Goal: Task Accomplishment & Management: Use online tool/utility

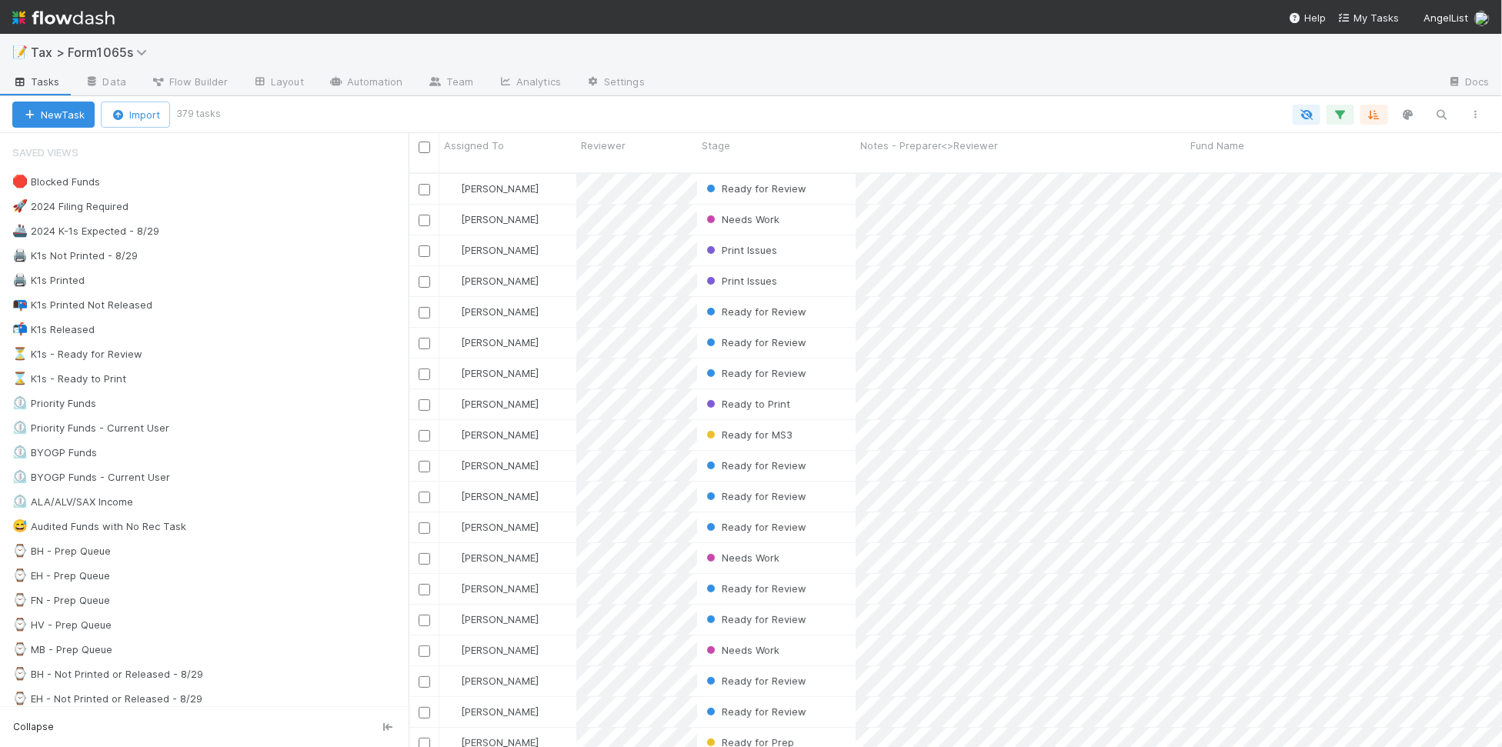
scroll to position [572, 1079]
click at [208, 335] on div "📬 K1s Released 894" at bounding box center [210, 329] width 396 height 19
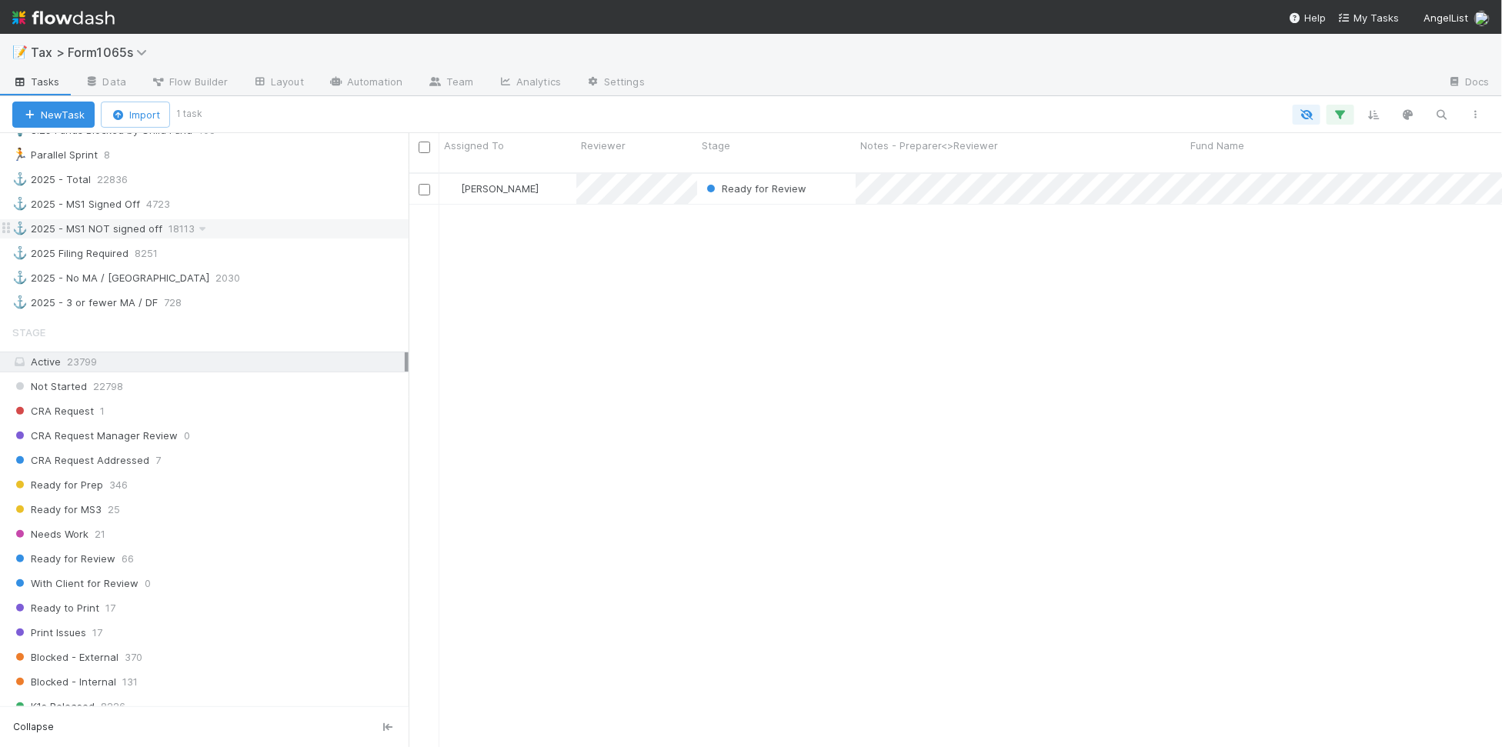
scroll to position [866, 0]
click at [281, 419] on div "CRA Request 1" at bounding box center [210, 409] width 396 height 19
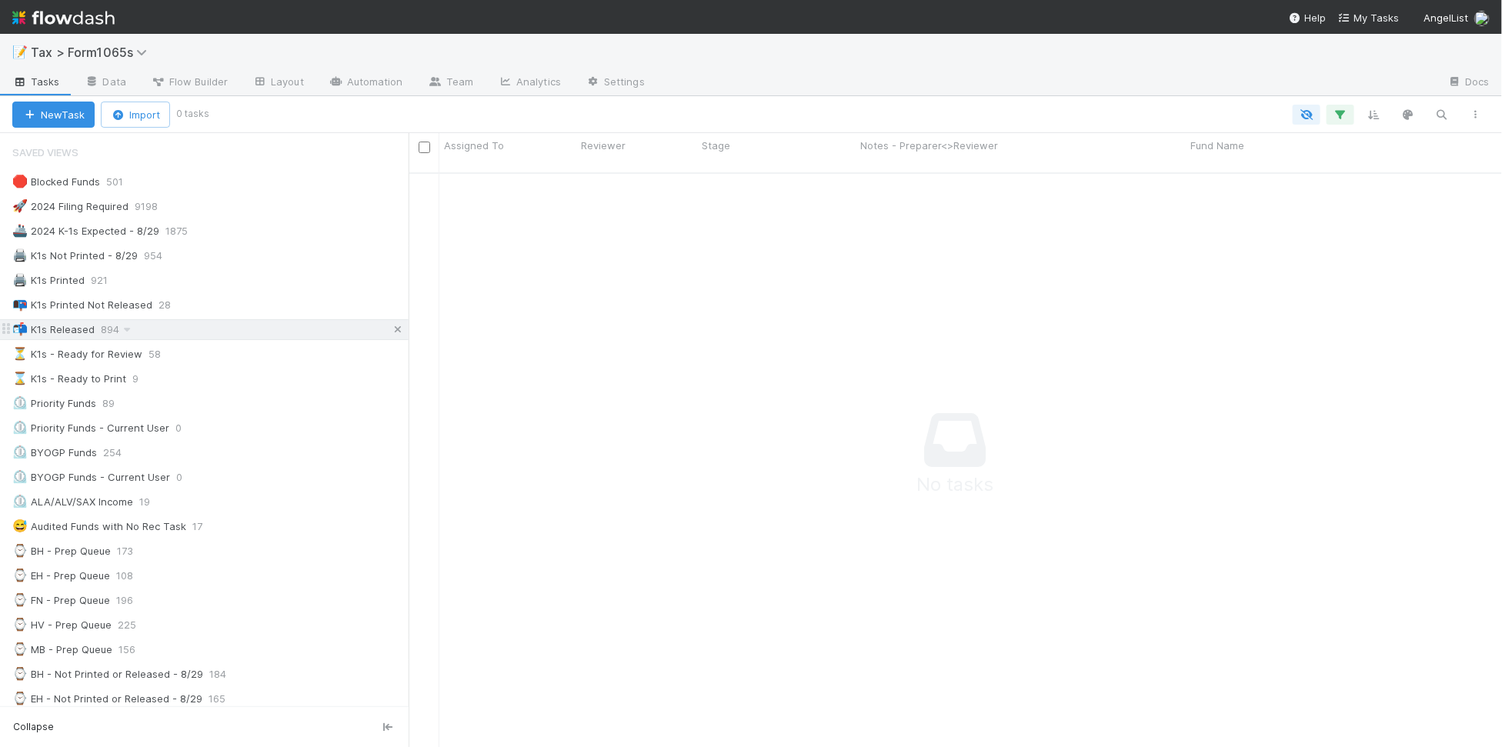
click at [390, 333] on icon at bounding box center [397, 330] width 15 height 10
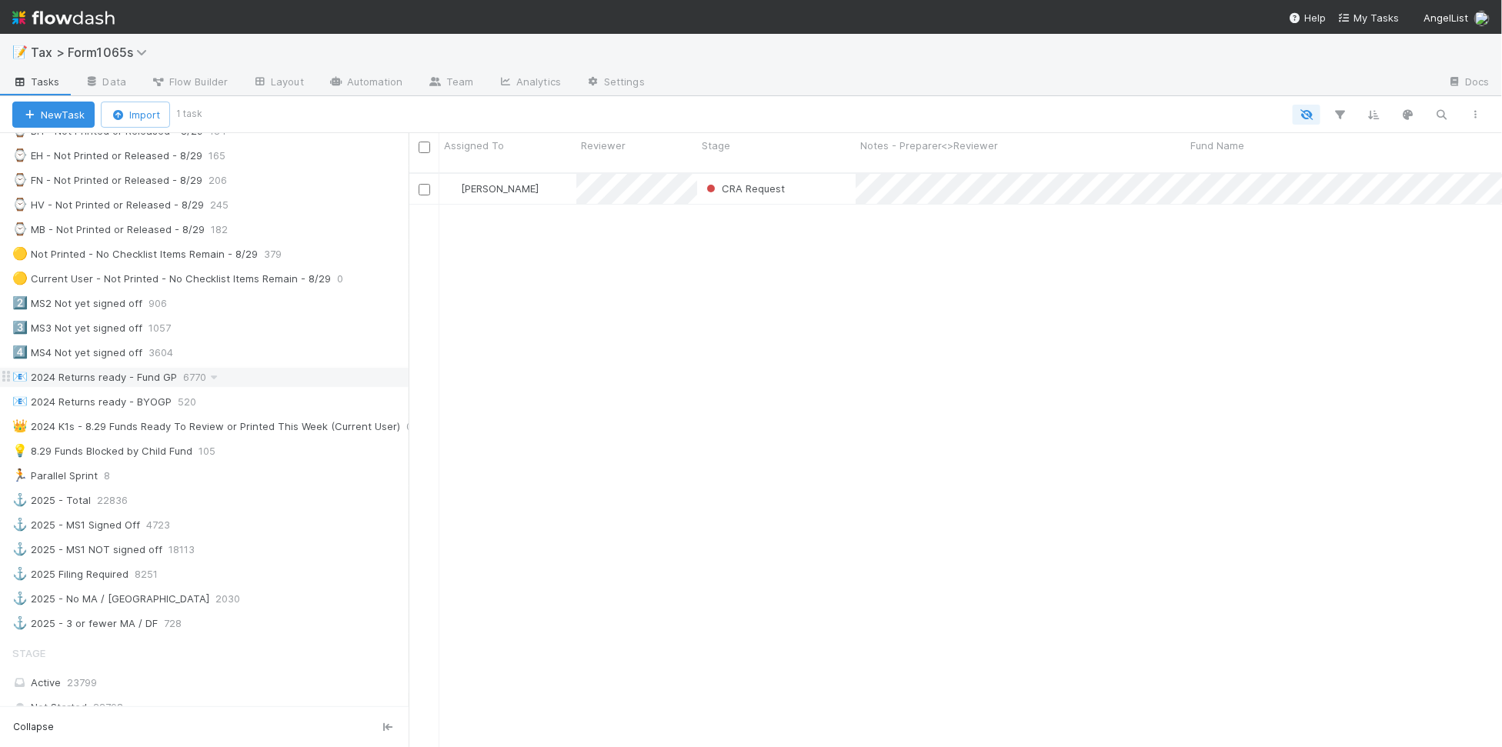
scroll to position [577, 0]
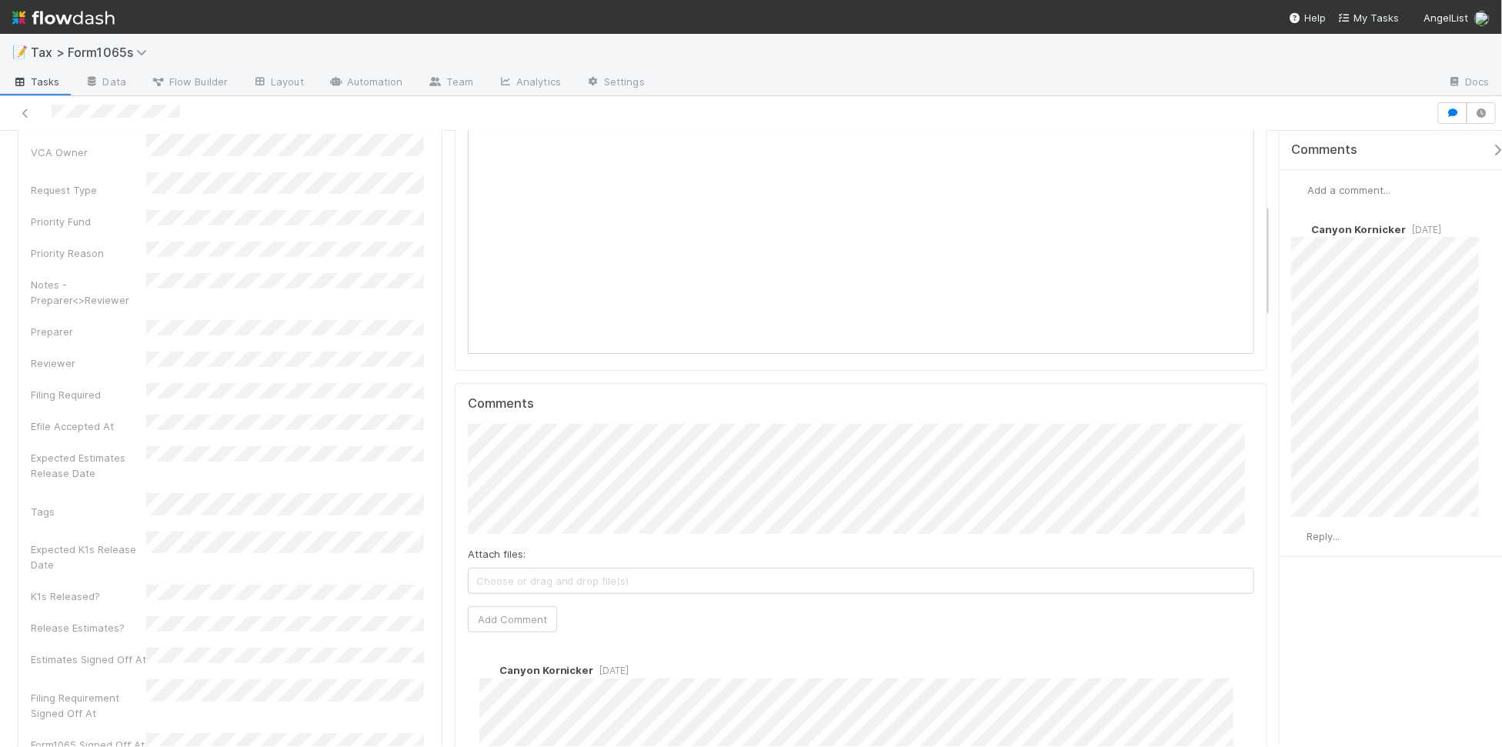
scroll to position [385, 0]
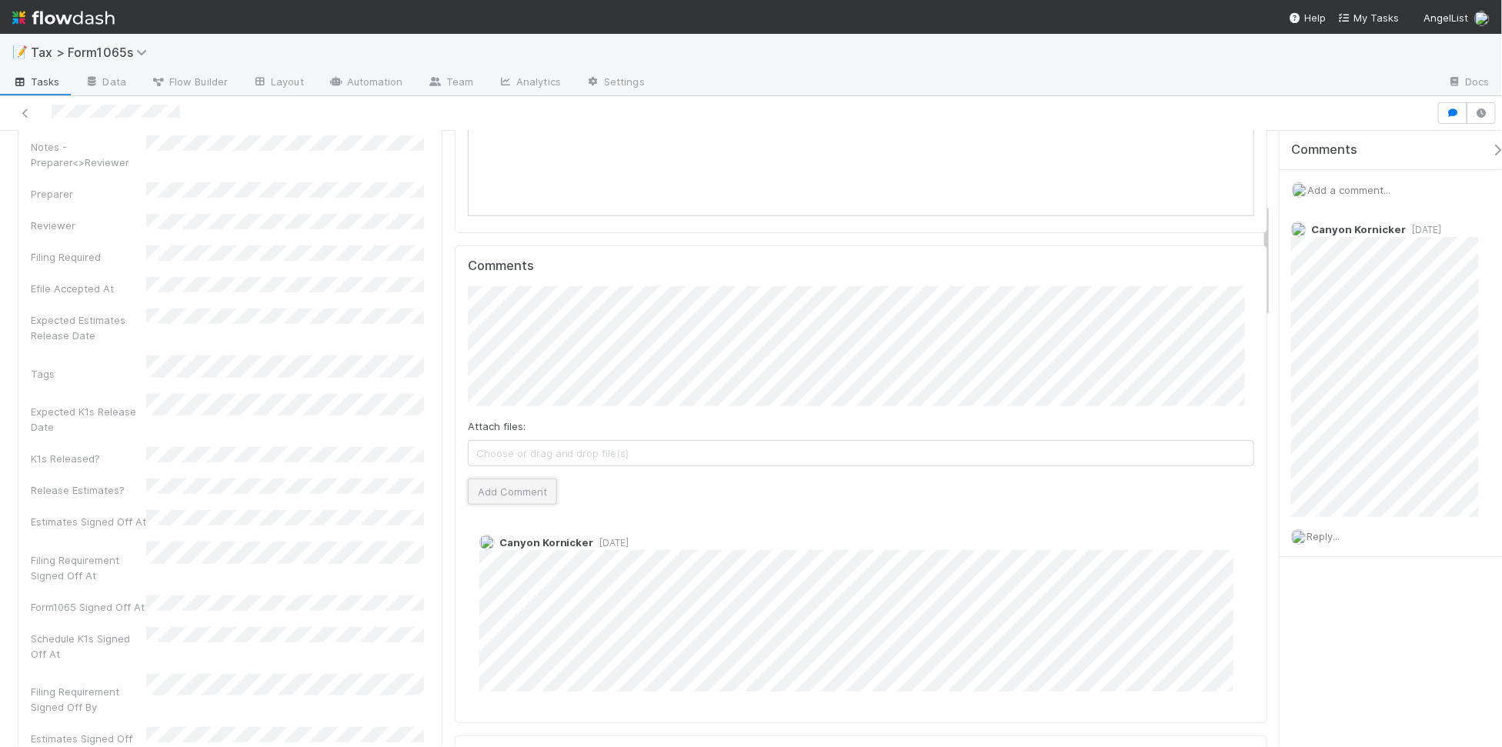
click at [513, 498] on button "Add Comment" at bounding box center [512, 492] width 89 height 26
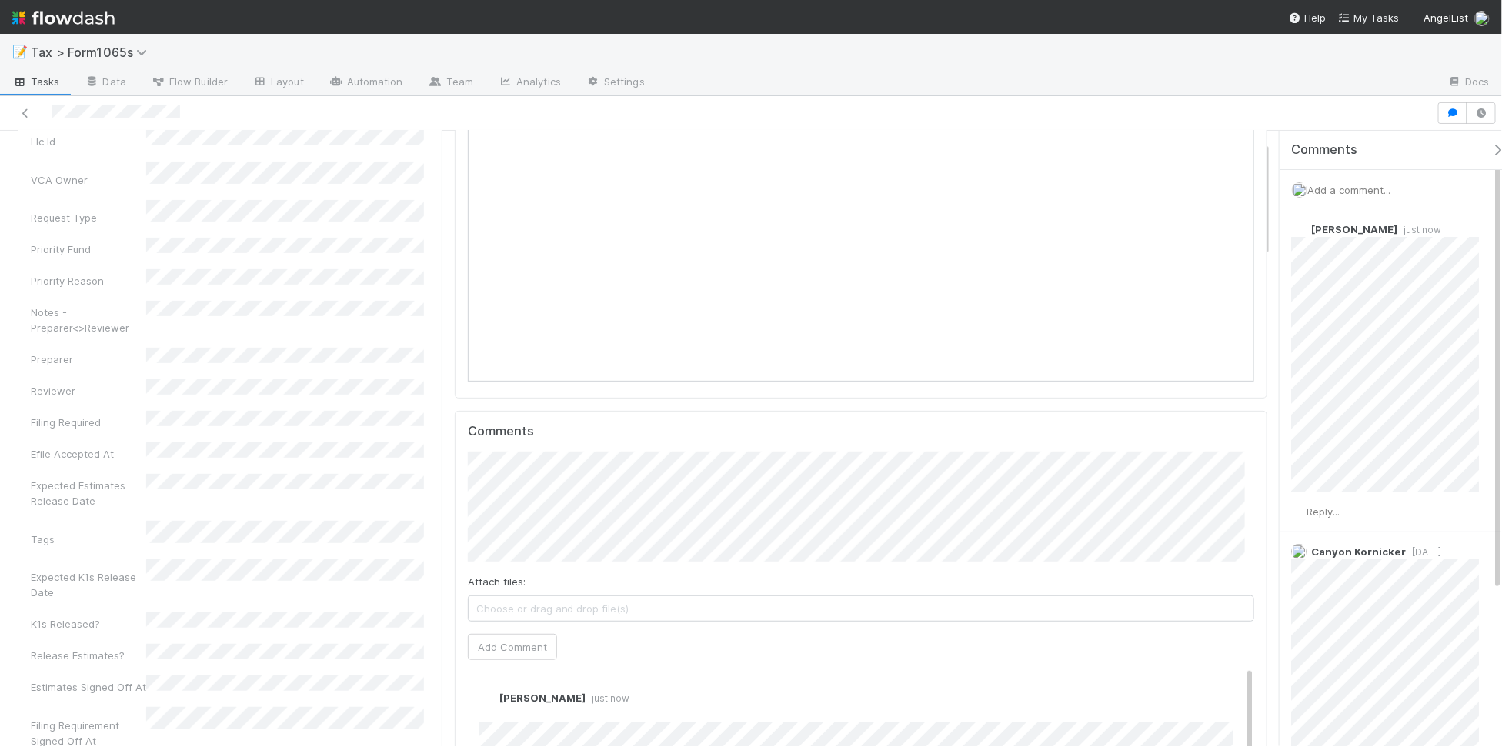
scroll to position [0, 0]
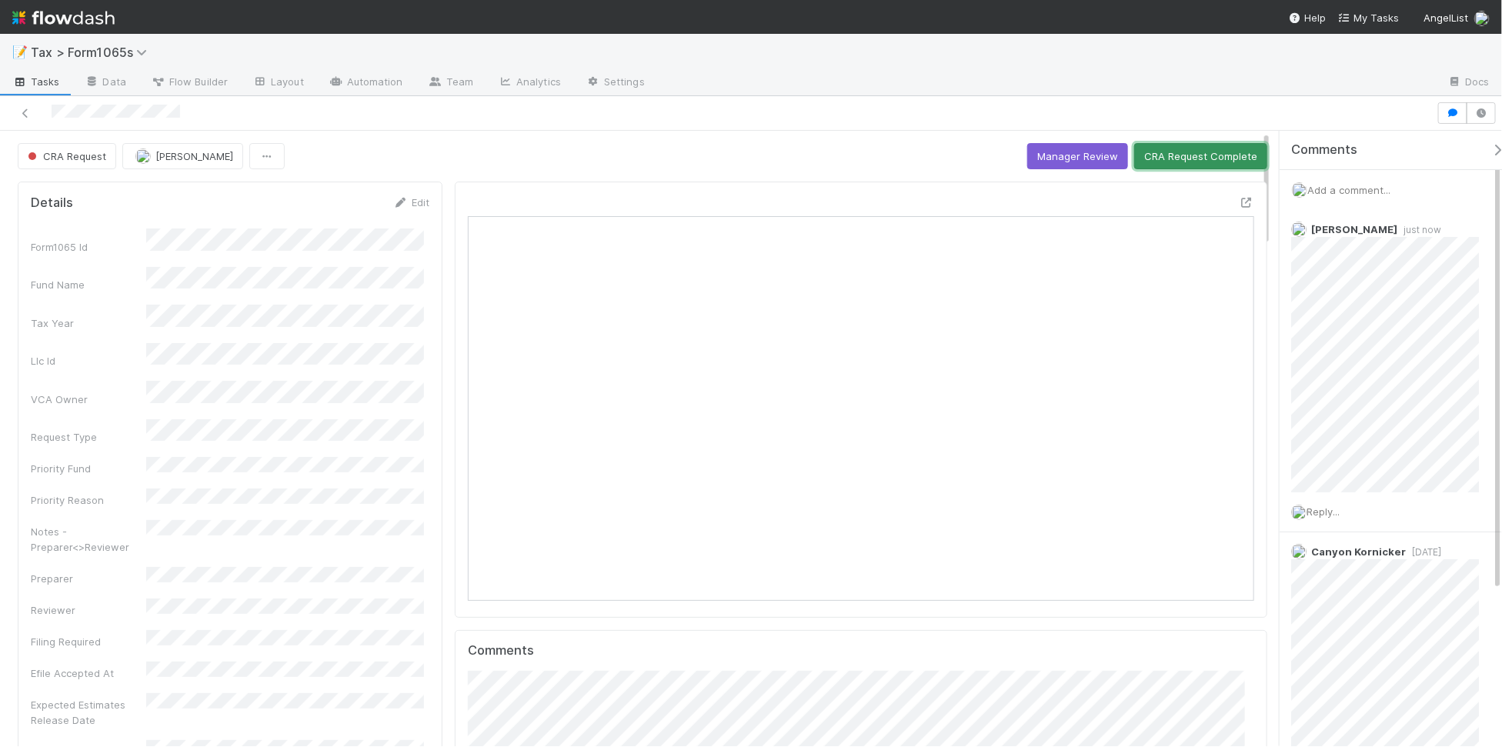
click at [1173, 162] on button "CRA Request Complete" at bounding box center [1200, 156] width 133 height 26
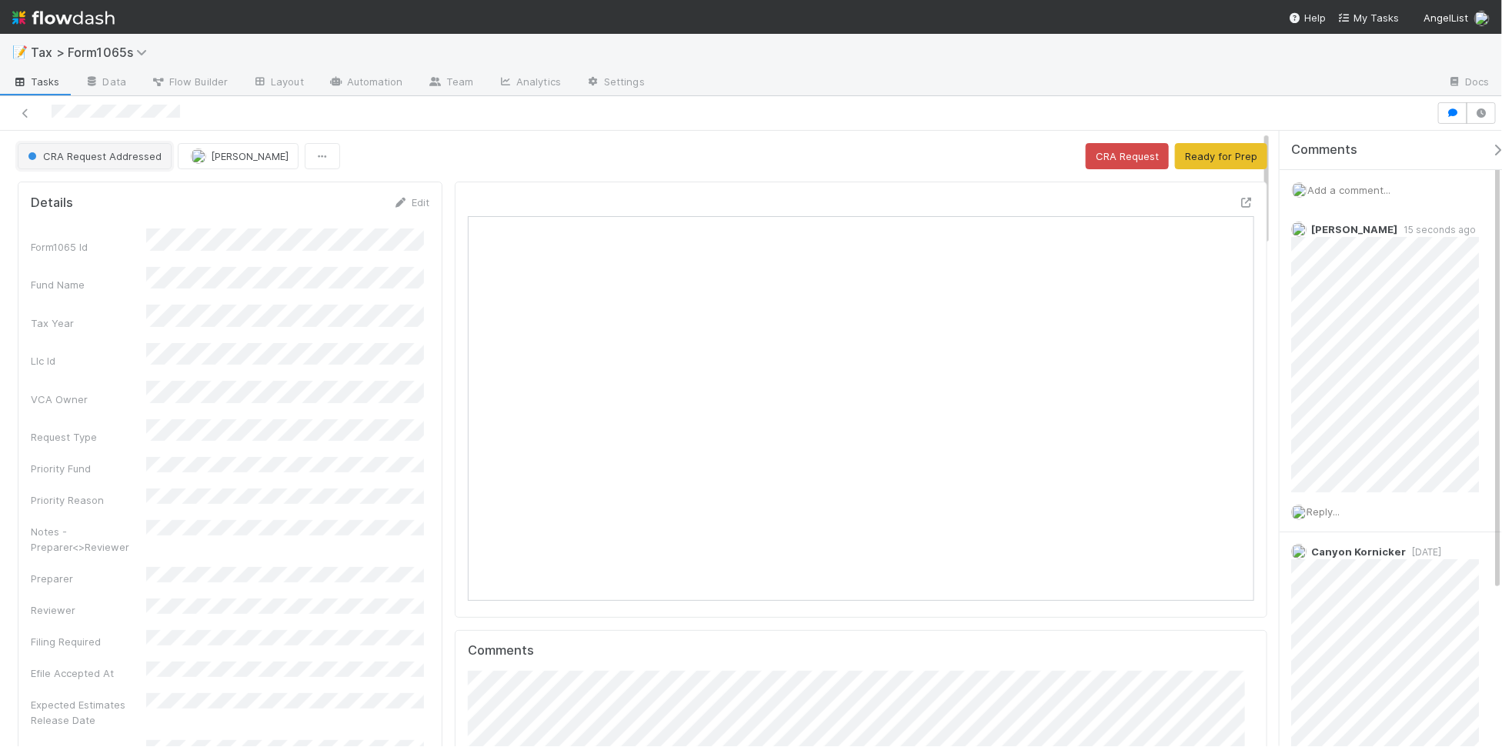
click at [135, 156] on span "CRA Request Addressed" at bounding box center [93, 156] width 137 height 12
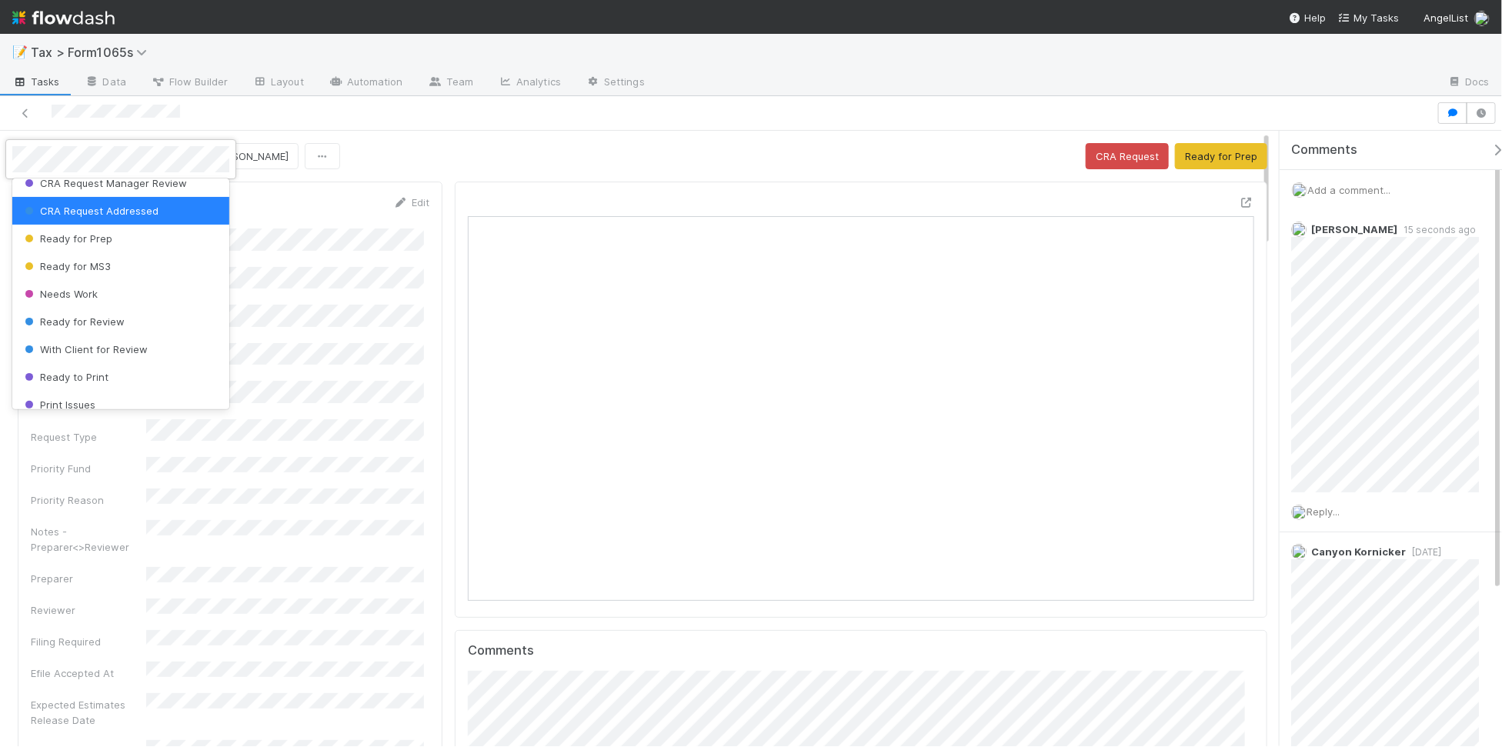
scroll to position [96, 0]
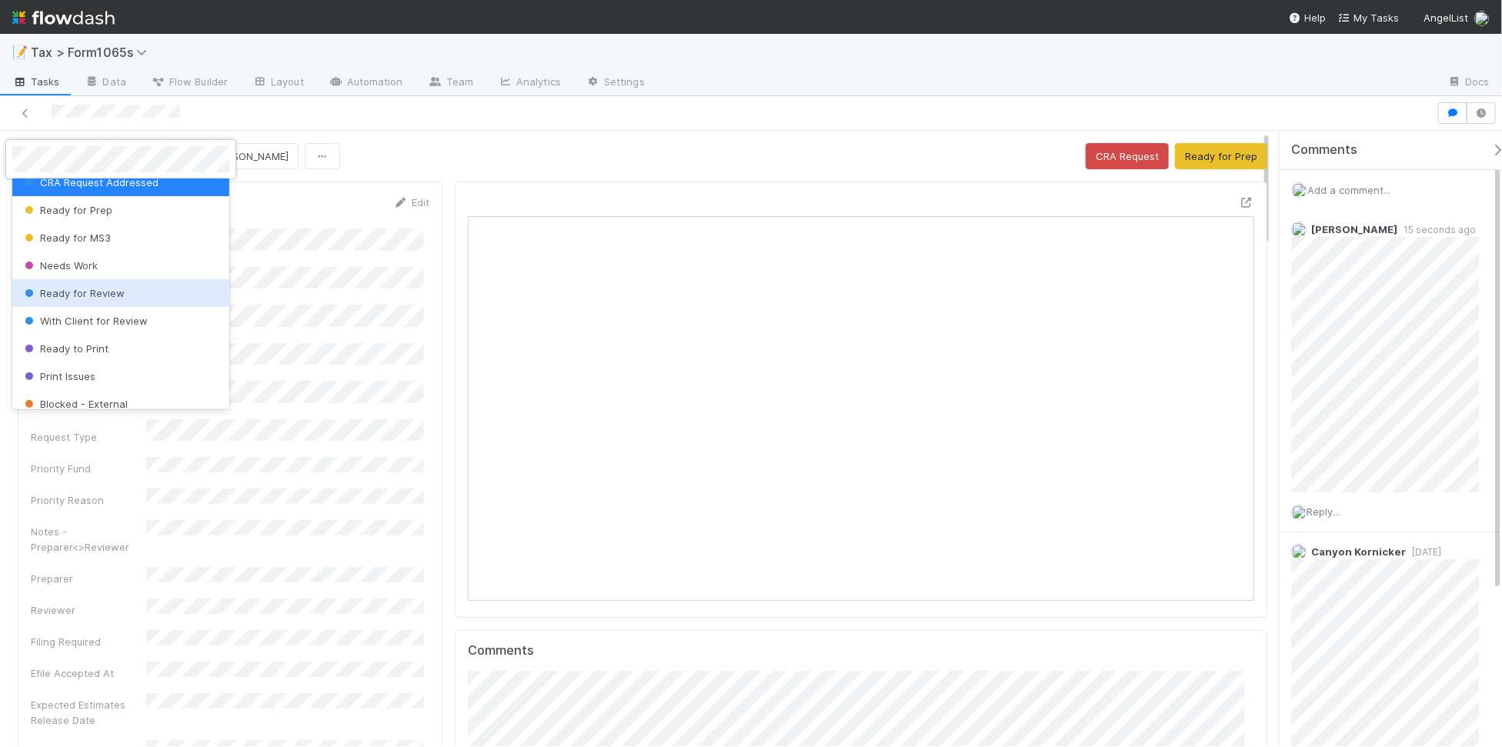
click at [158, 285] on div "Ready for Review" at bounding box center [120, 293] width 217 height 28
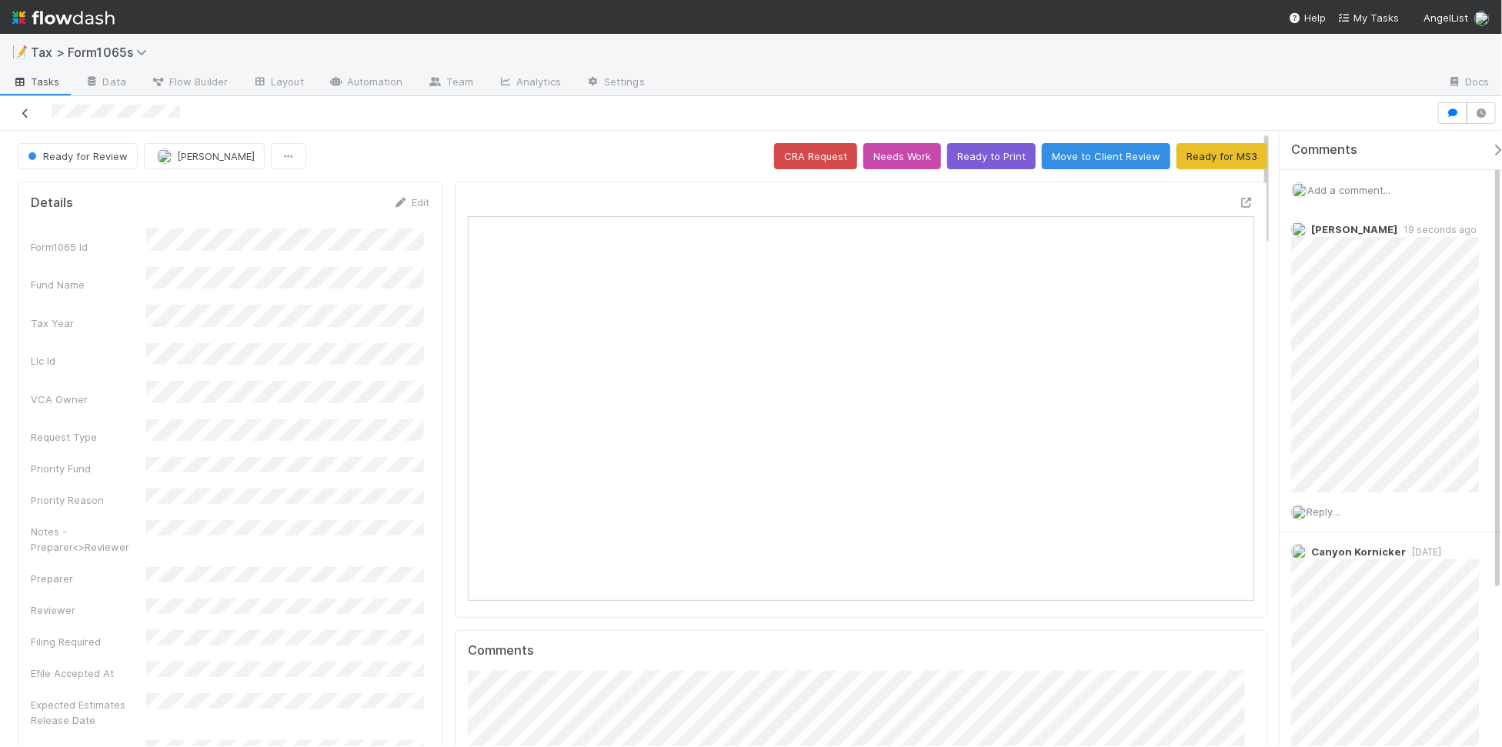
click at [18, 115] on icon at bounding box center [25, 113] width 15 height 10
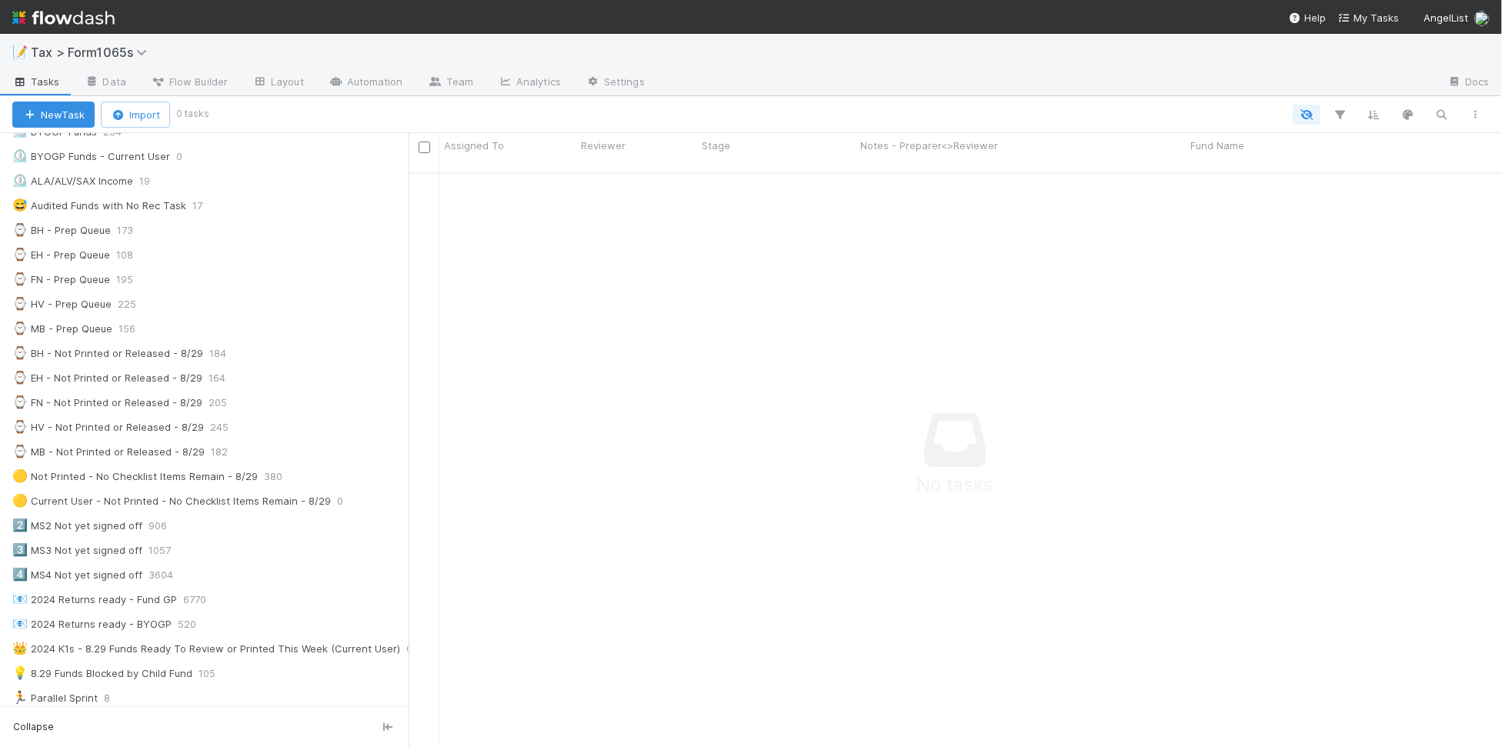
scroll to position [385, 0]
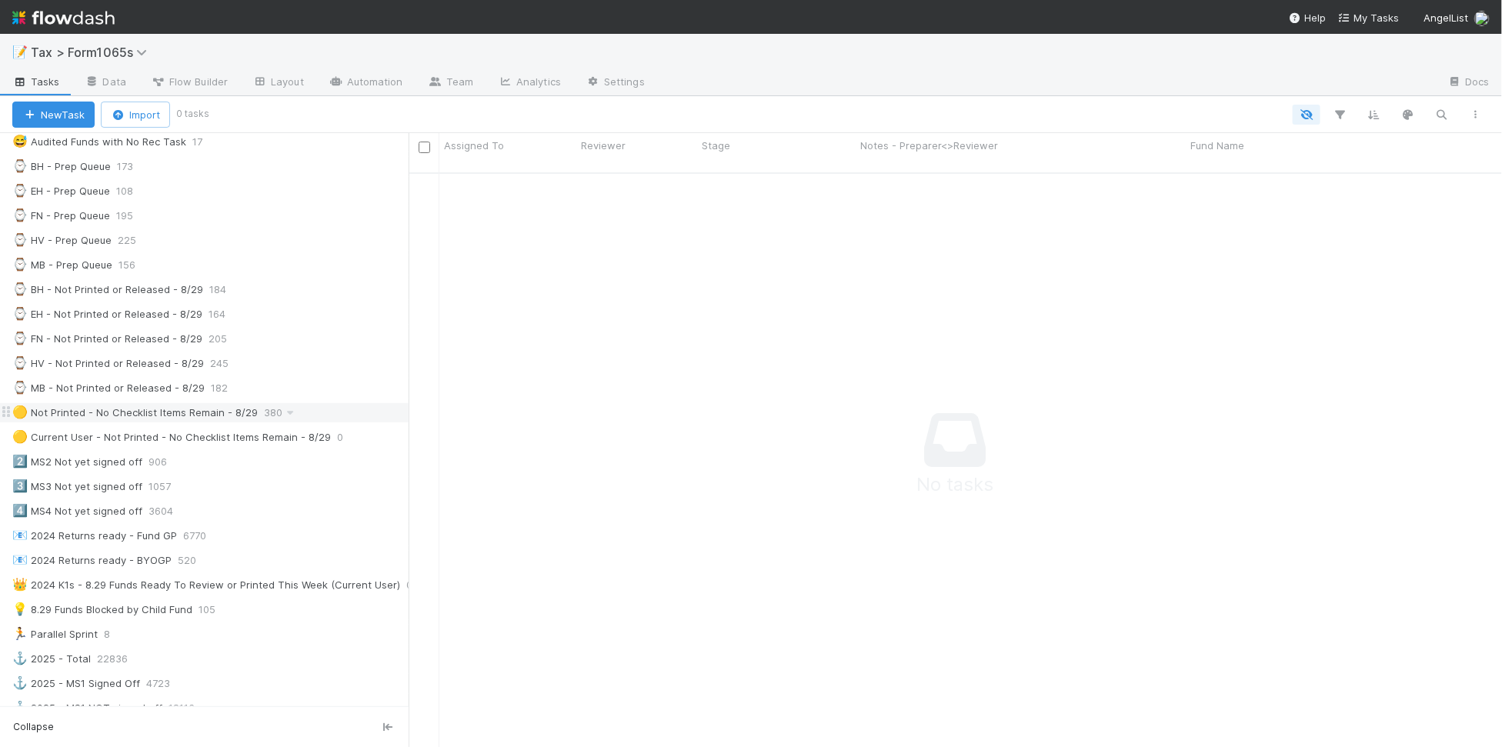
click at [328, 422] on div "🟡 Not Printed - No Checklist Items Remain - 8/29 380" at bounding box center [210, 412] width 396 height 19
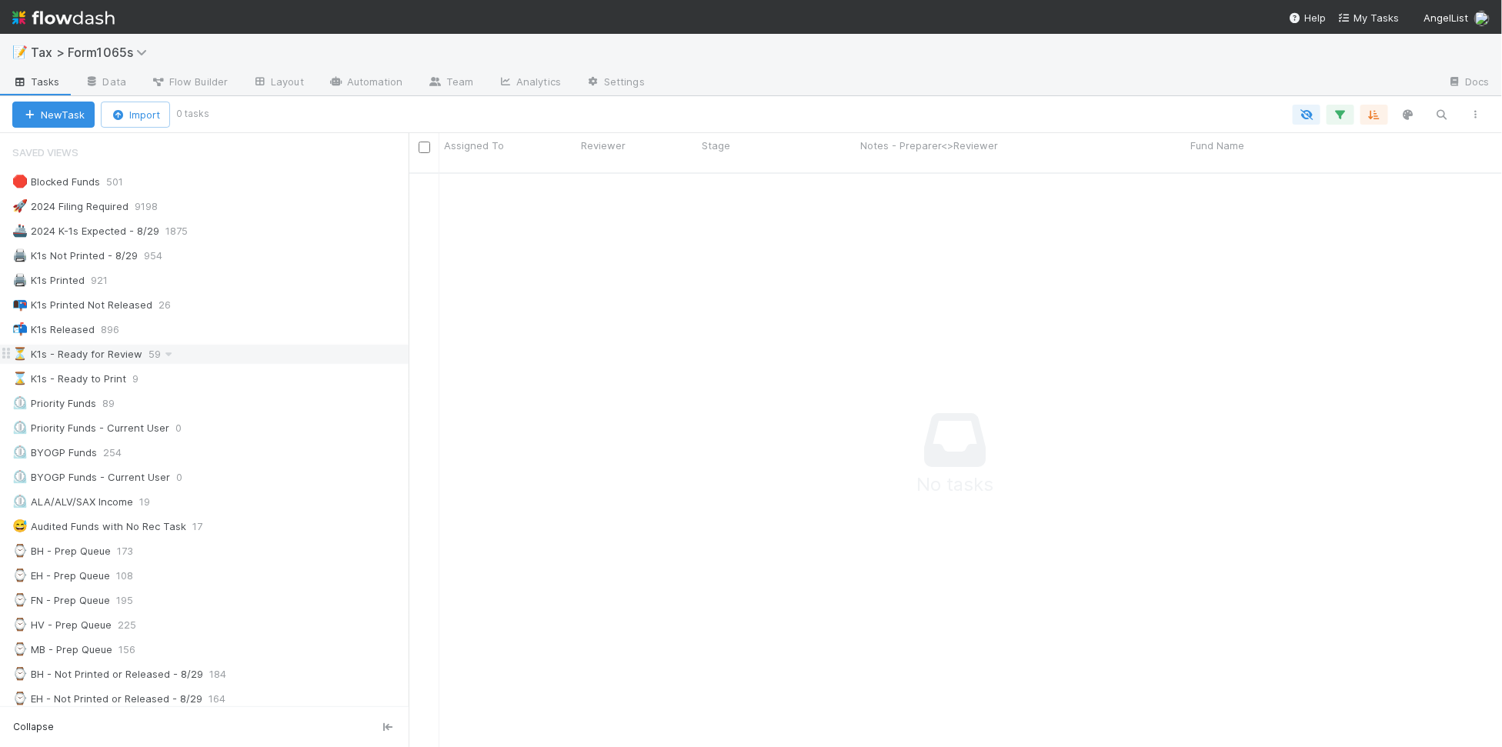
click at [251, 359] on div "⏳ K1s - Ready for Review 59" at bounding box center [210, 354] width 396 height 19
click at [232, 305] on div "📭 K1s Printed Not Released 26" at bounding box center [210, 304] width 396 height 19
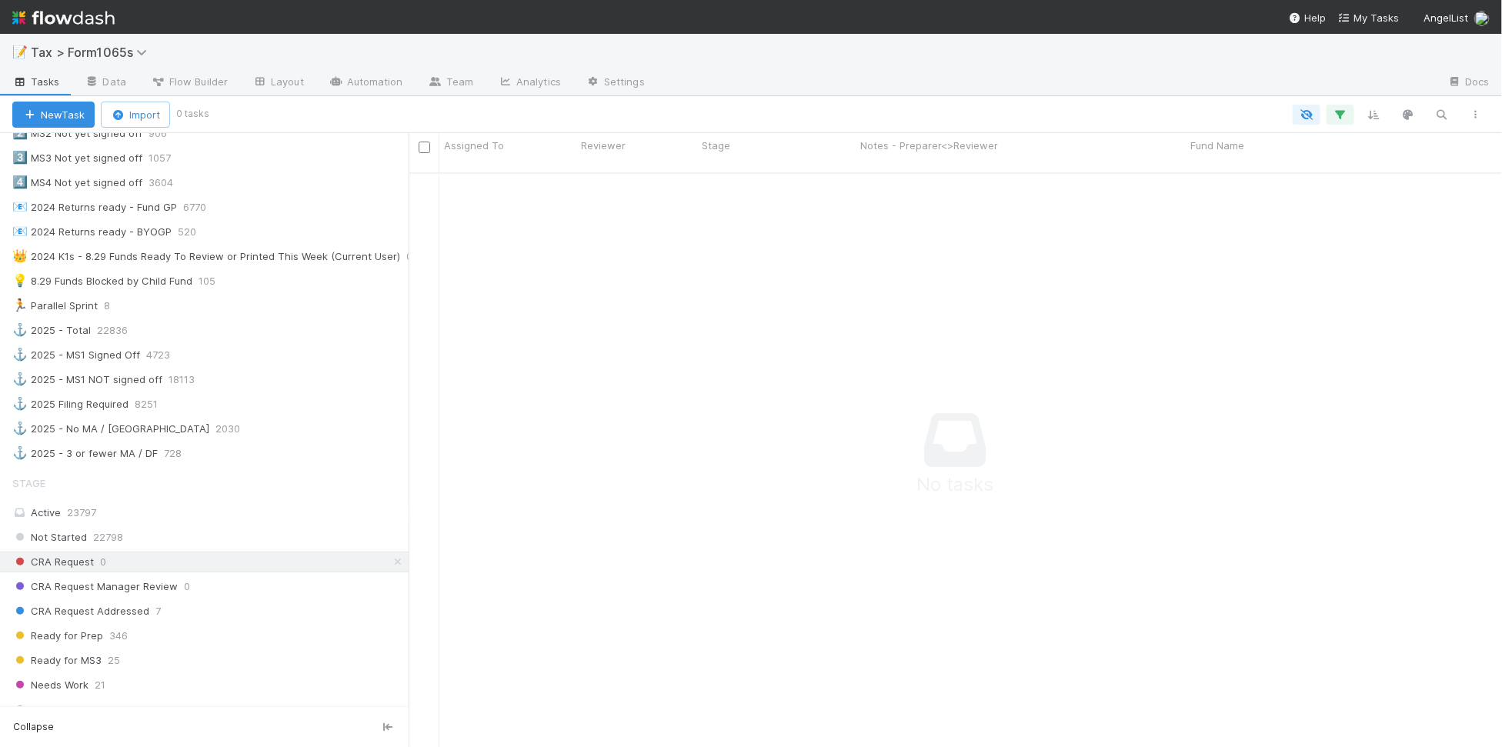
scroll to position [962, 0]
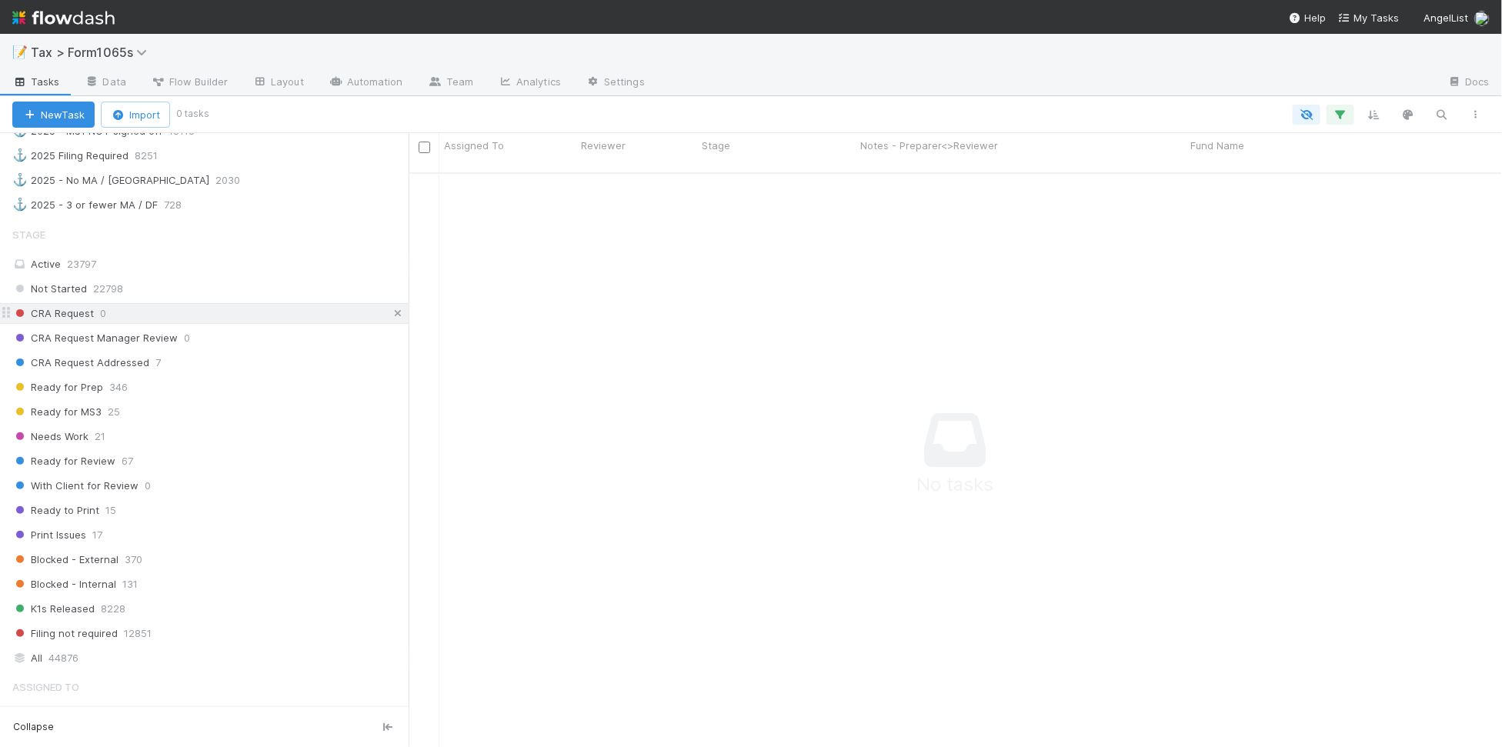
click at [390, 319] on icon at bounding box center [397, 314] width 15 height 10
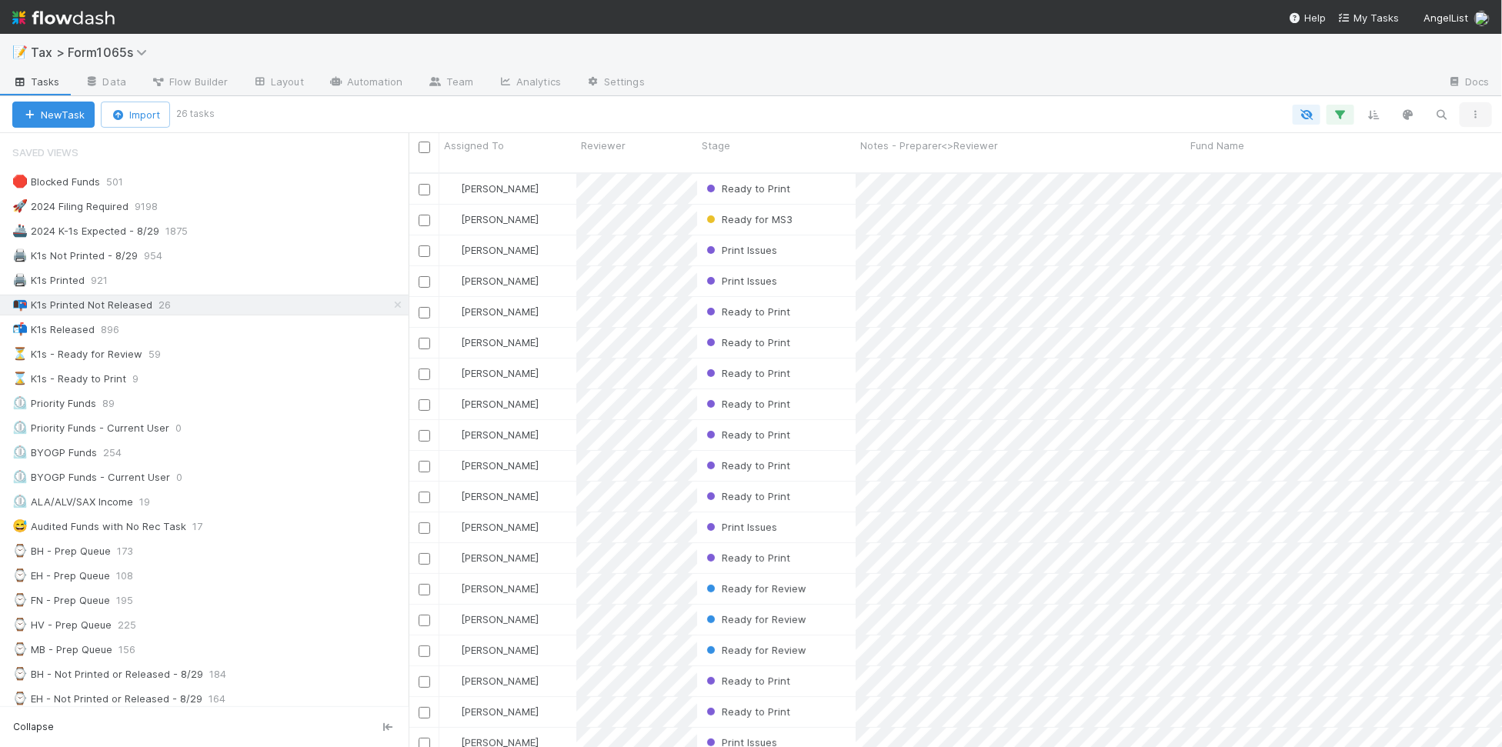
click at [1477, 116] on icon "button" at bounding box center [1475, 114] width 15 height 9
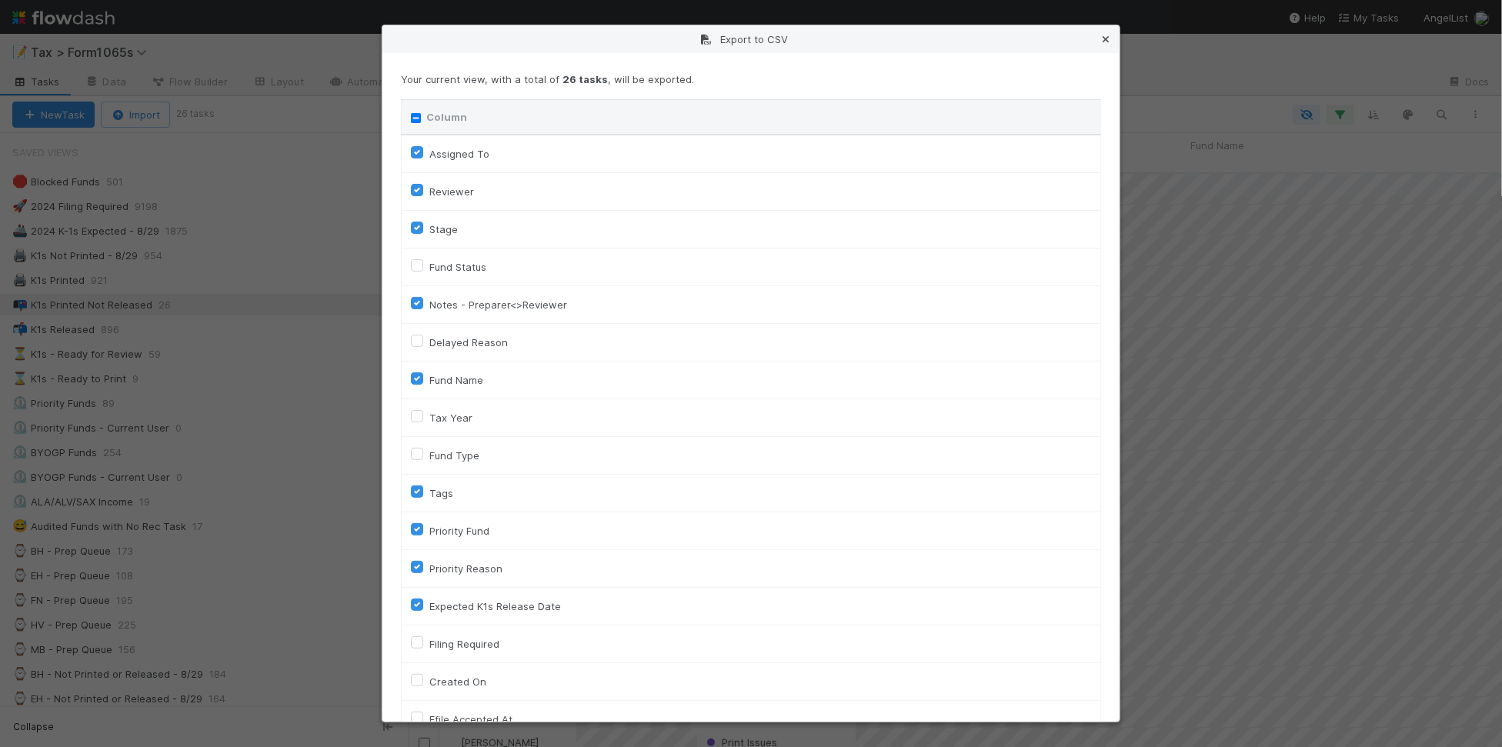
click at [1106, 38] on icon at bounding box center [1105, 40] width 15 height 10
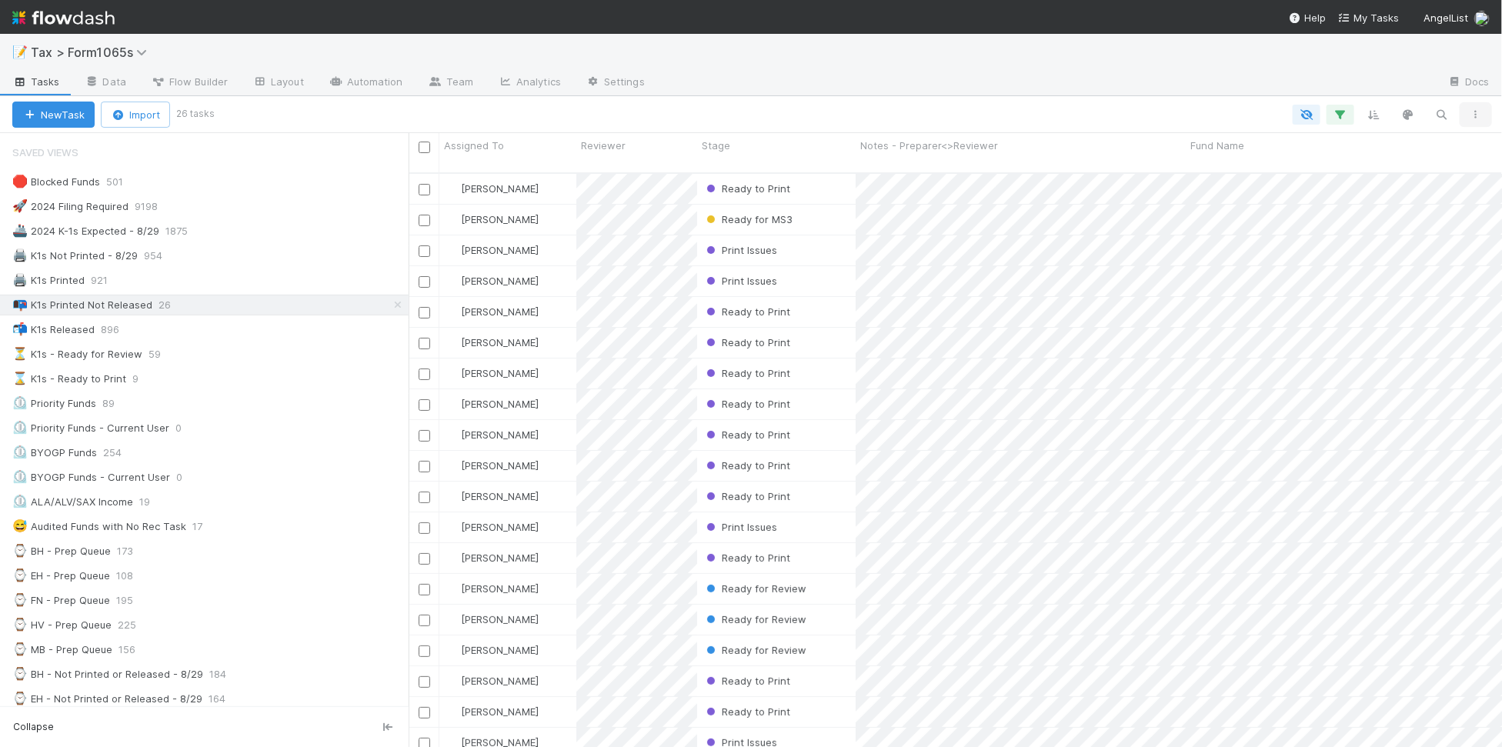
click at [1475, 117] on icon "button" at bounding box center [1475, 114] width 15 height 9
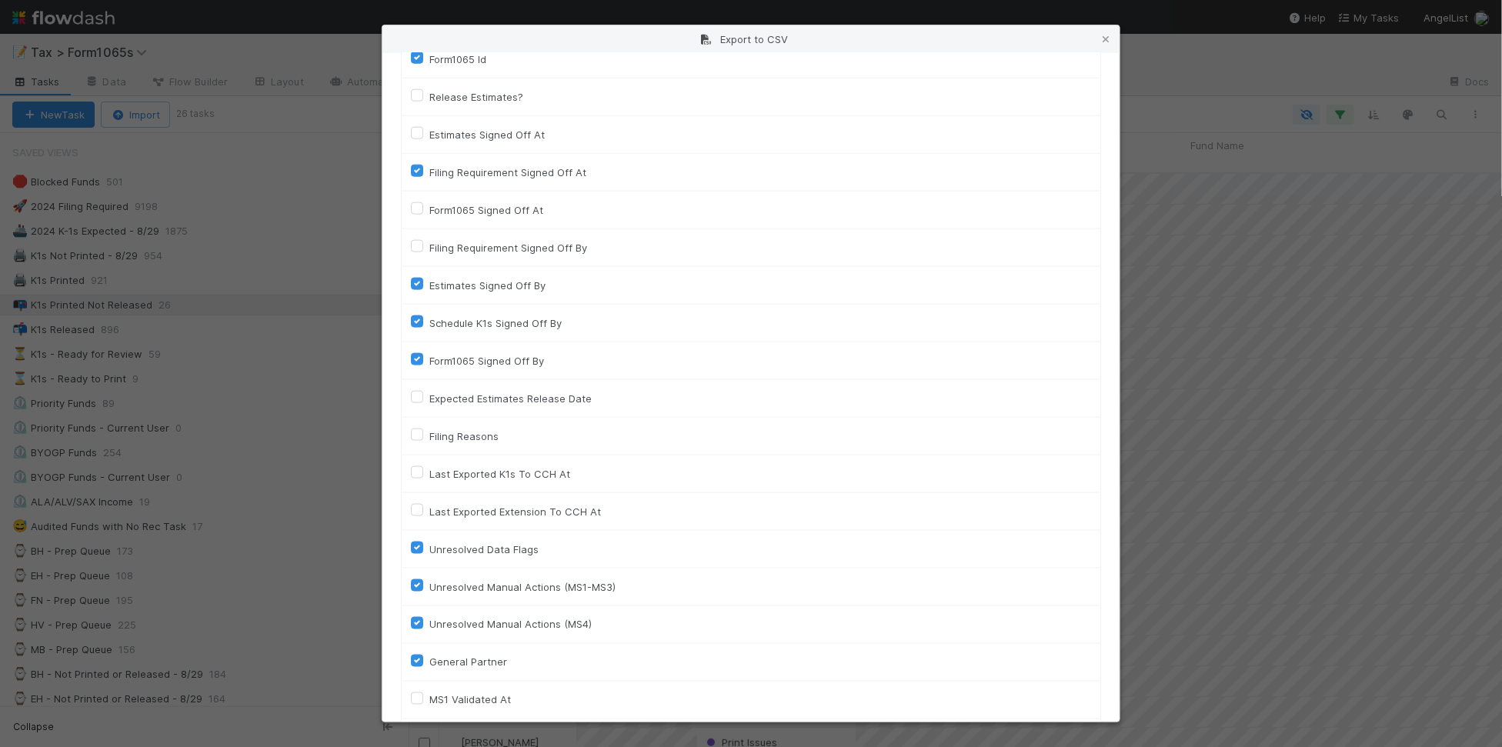
scroll to position [2122, 0]
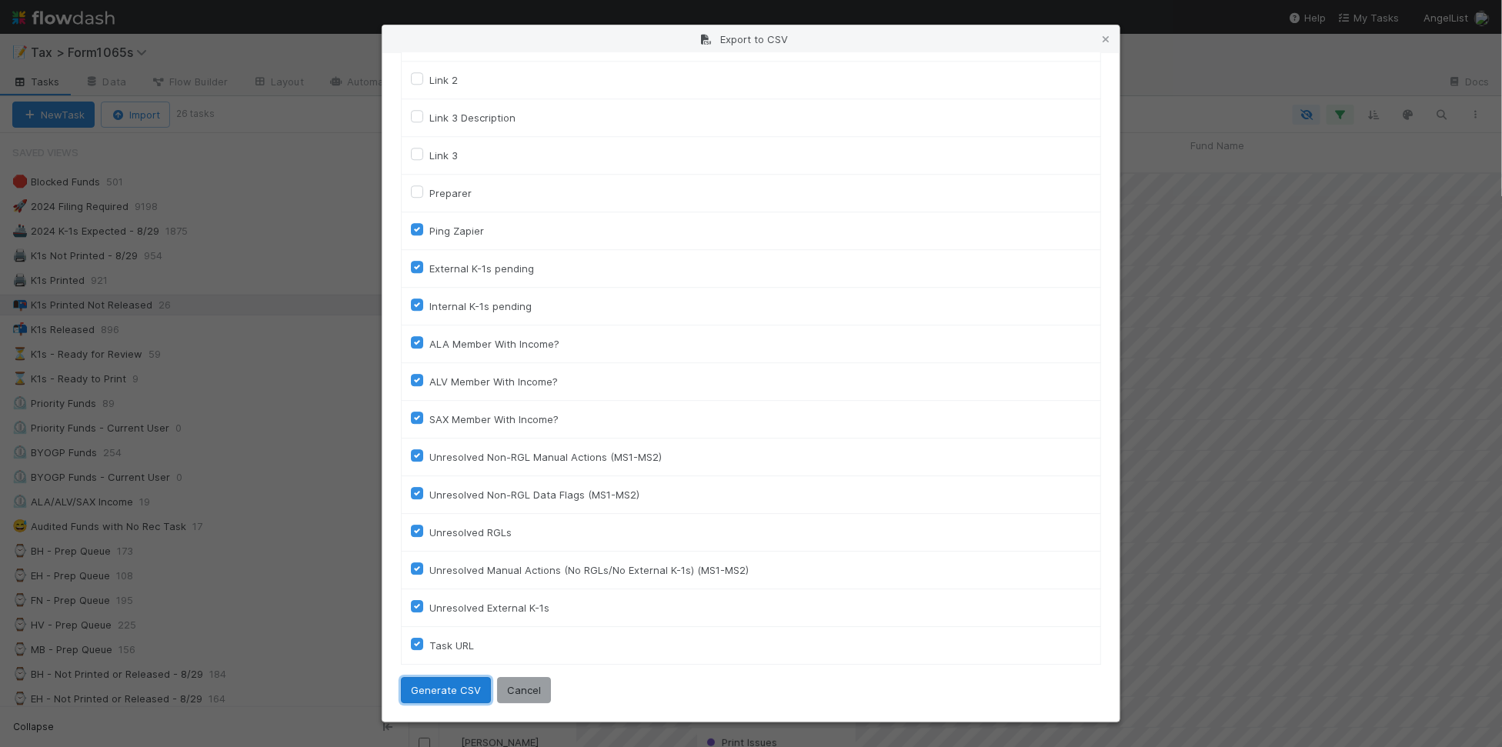
click at [456, 685] on button "Generate CSV" at bounding box center [446, 690] width 90 height 26
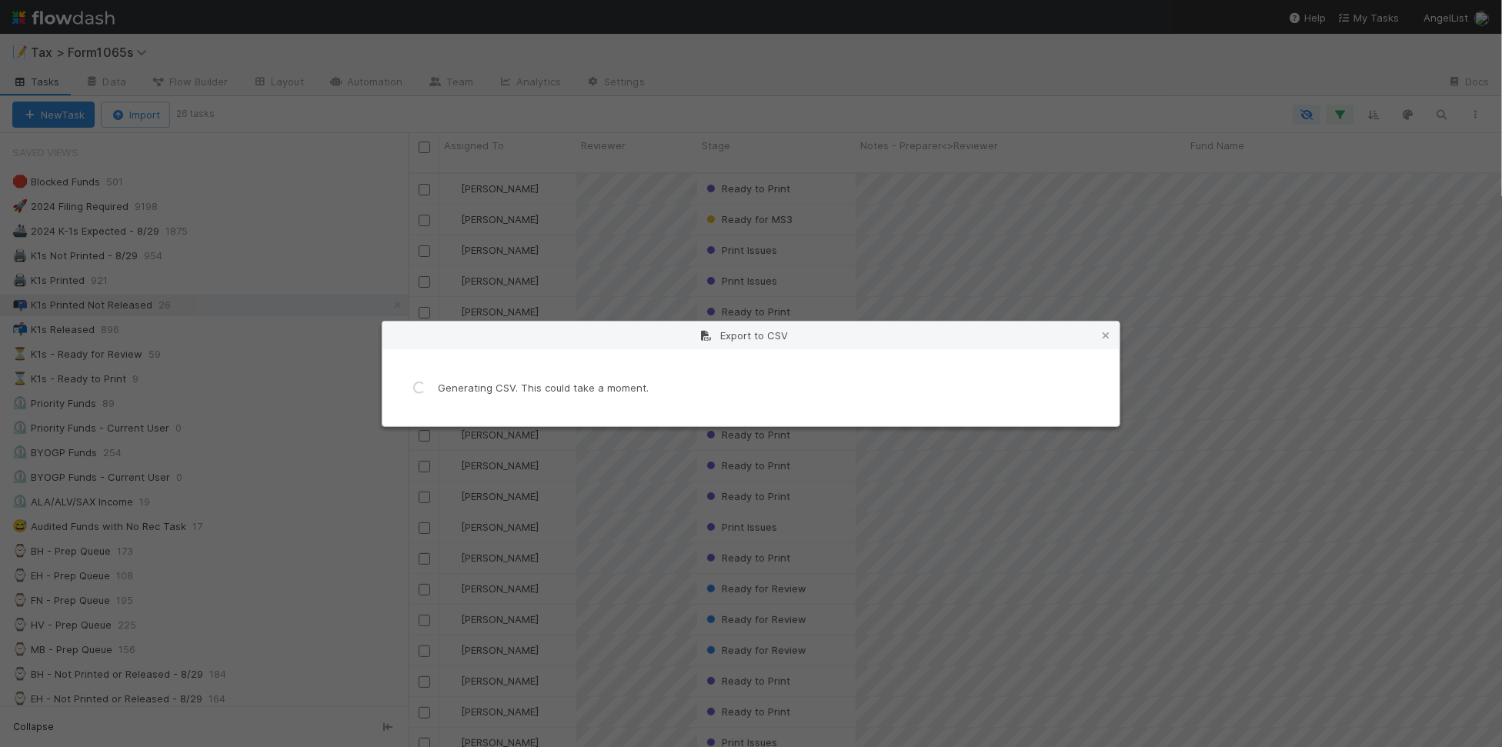
scroll to position [0, 0]
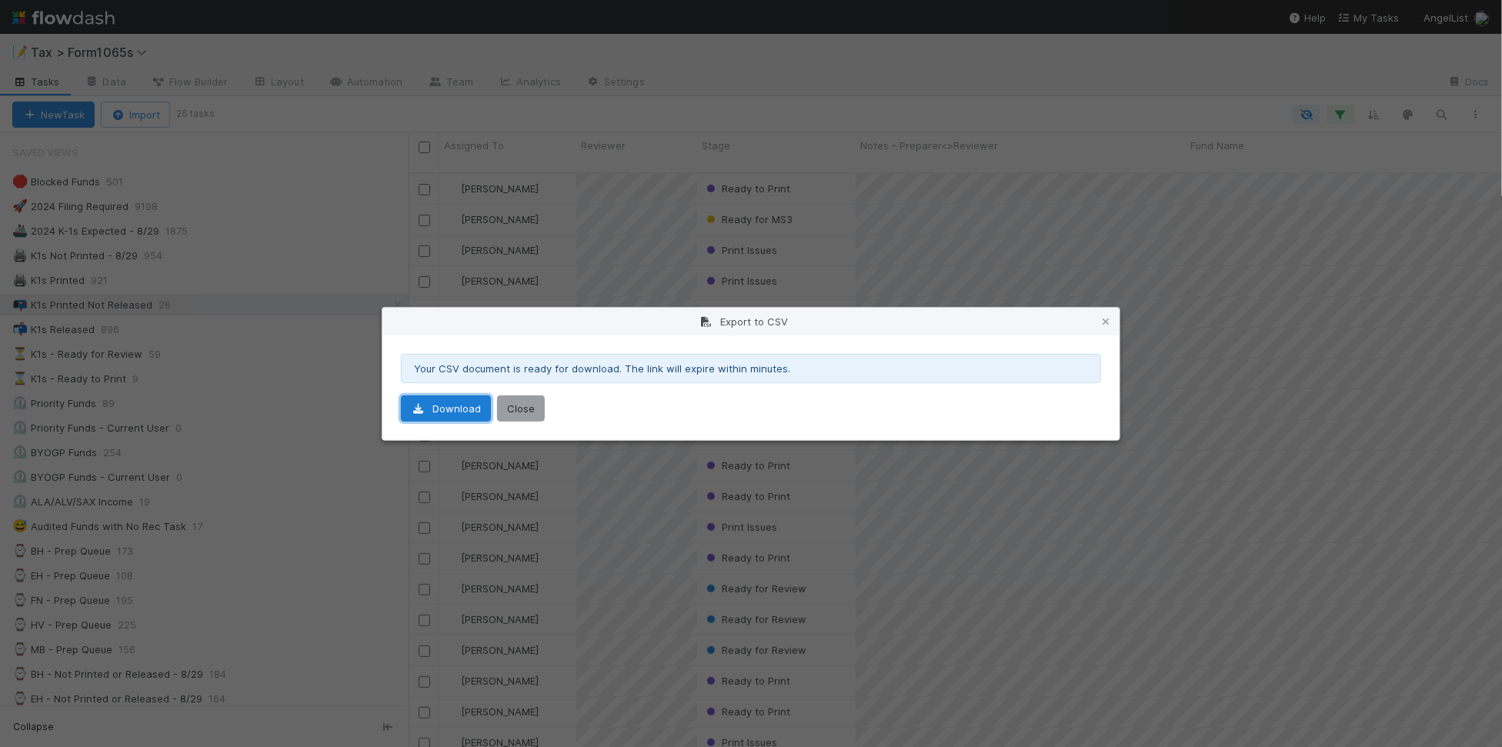
click at [462, 415] on link "Download" at bounding box center [446, 408] width 90 height 26
click at [1109, 329] on div "Export to CSV" at bounding box center [750, 322] width 737 height 28
click at [1108, 325] on icon at bounding box center [1105, 322] width 15 height 10
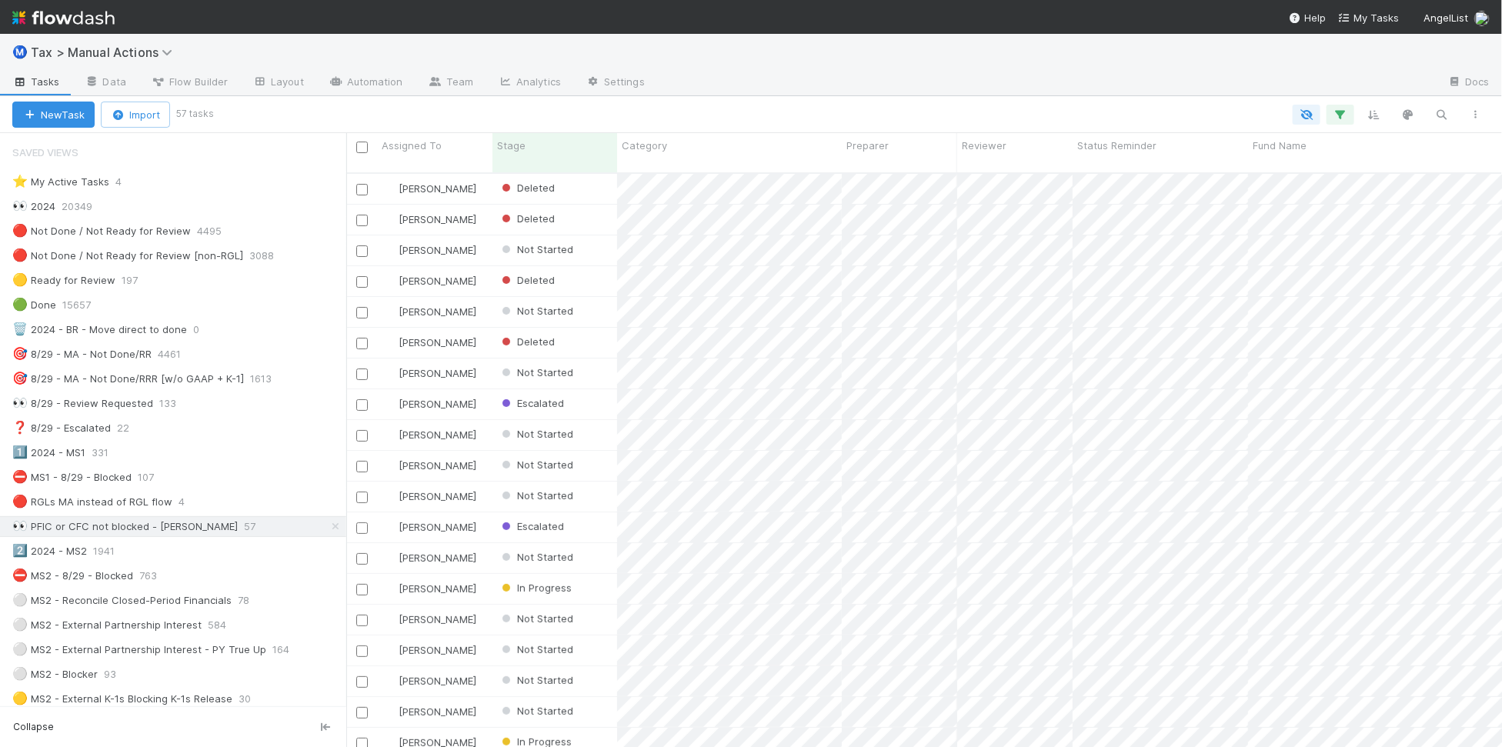
scroll to position [572, 1142]
drag, startPoint x: 410, startPoint y: 509, endPoint x: 345, endPoint y: 520, distance: 66.3
click at [346, 520] on div at bounding box center [346, 440] width 1 height 614
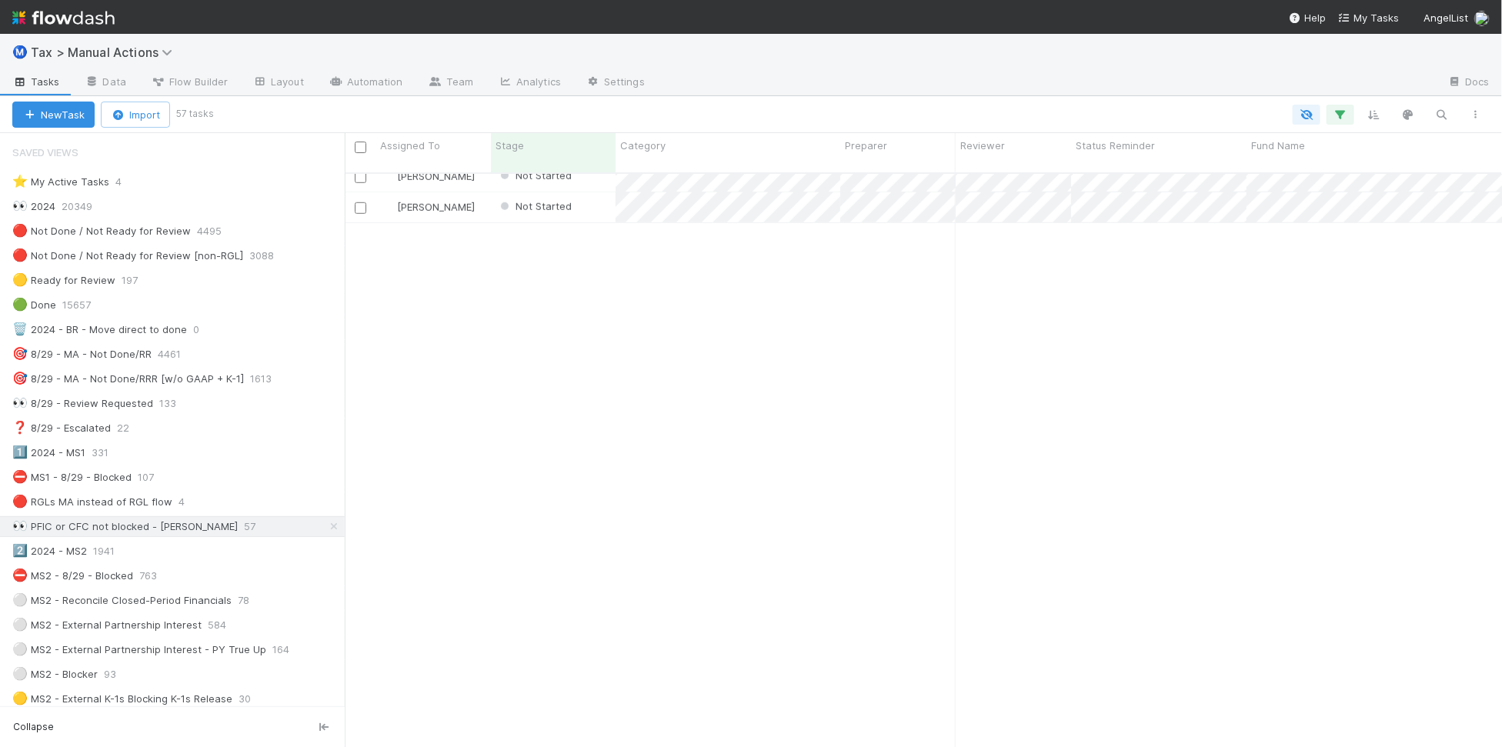
scroll to position [0, 0]
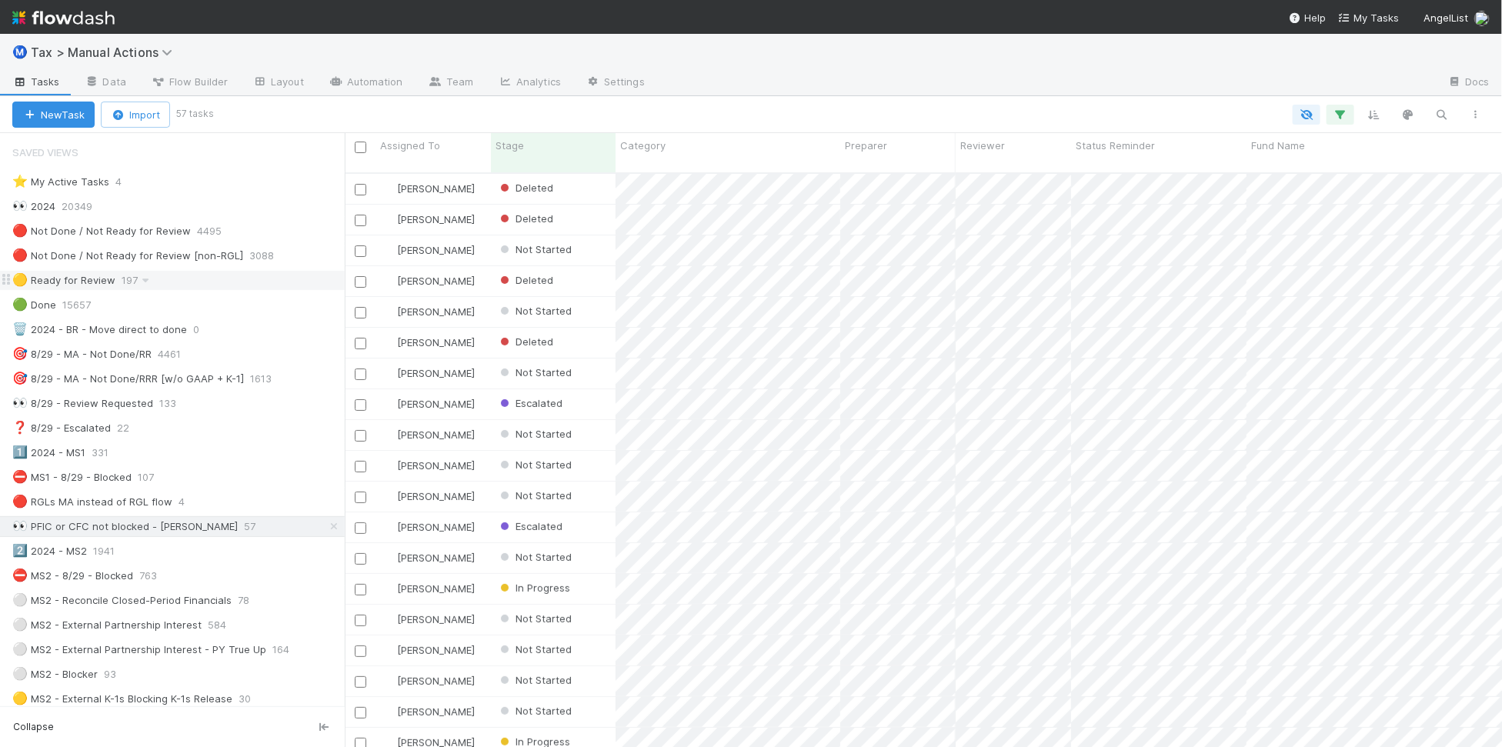
click at [212, 287] on div "🟡 Ready for Review 197" at bounding box center [178, 280] width 332 height 19
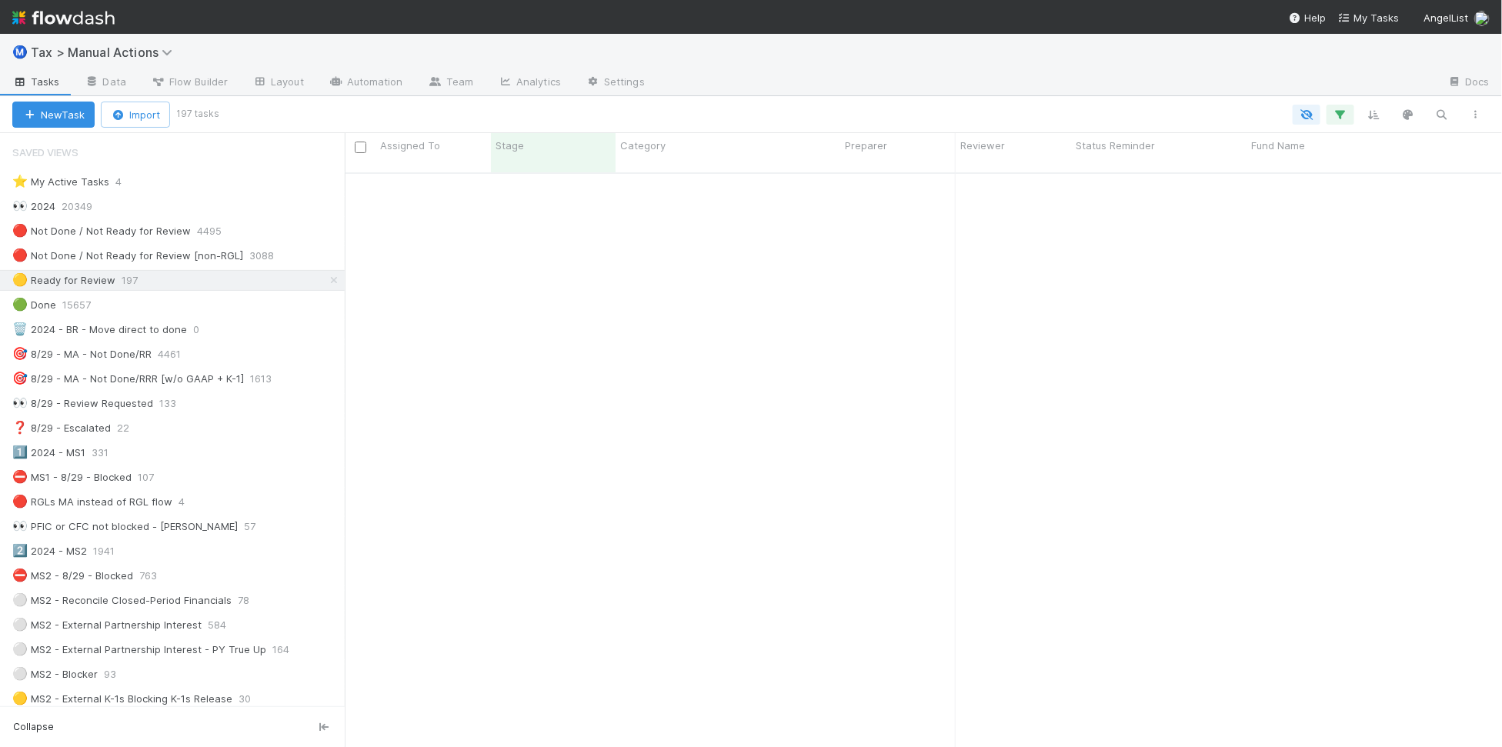
scroll to position [3654, 0]
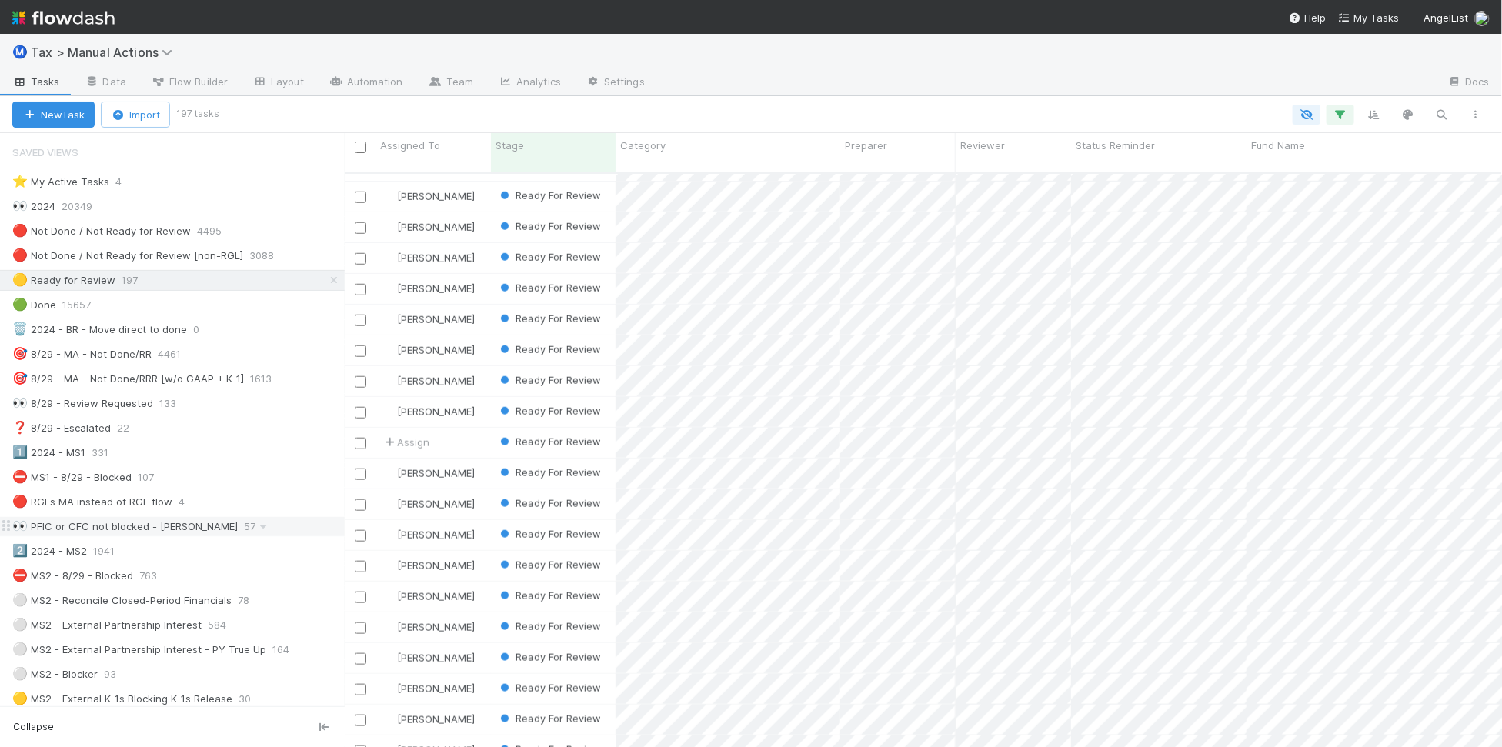
click at [268, 533] on div "👀 PFIC or CFC not blocked - Amy 57" at bounding box center [178, 526] width 332 height 19
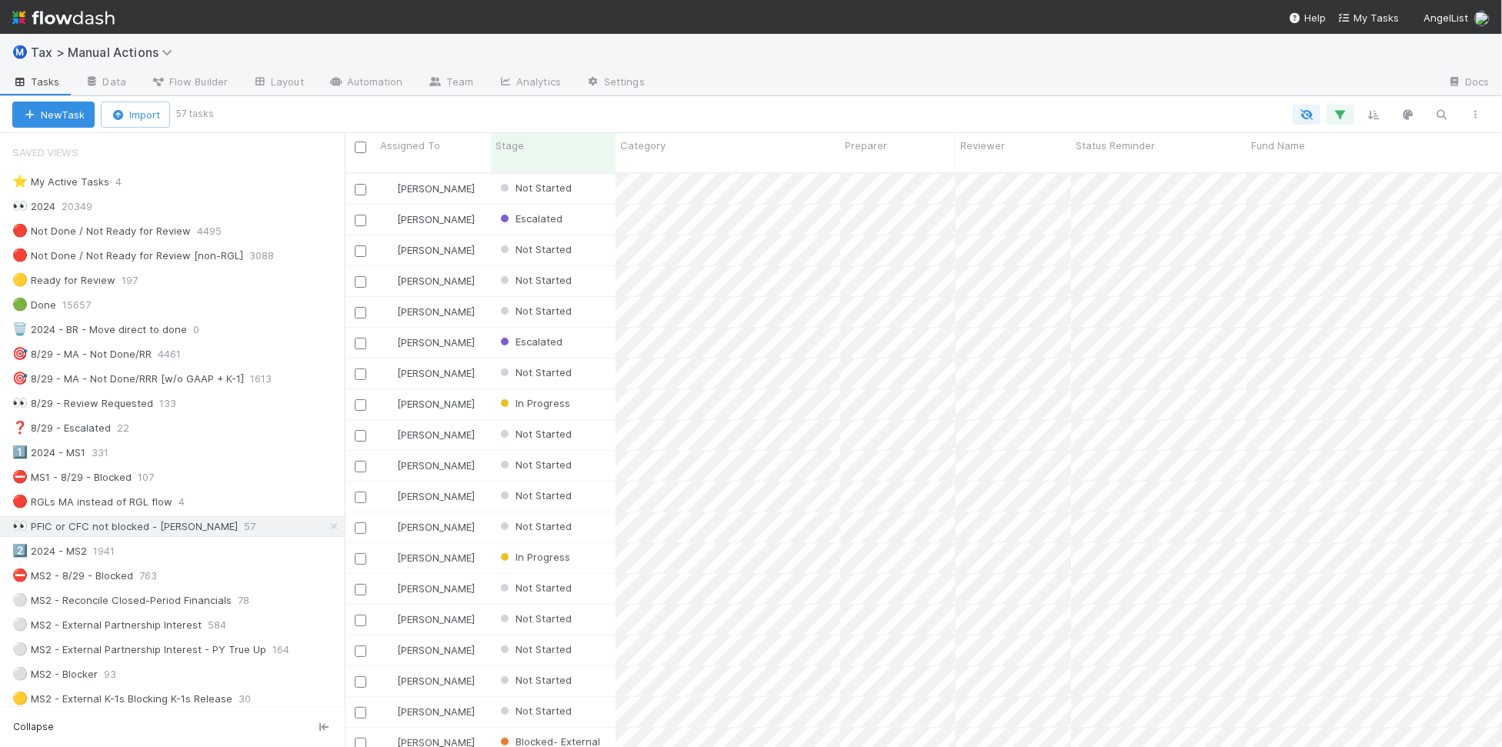
scroll to position [572, 1142]
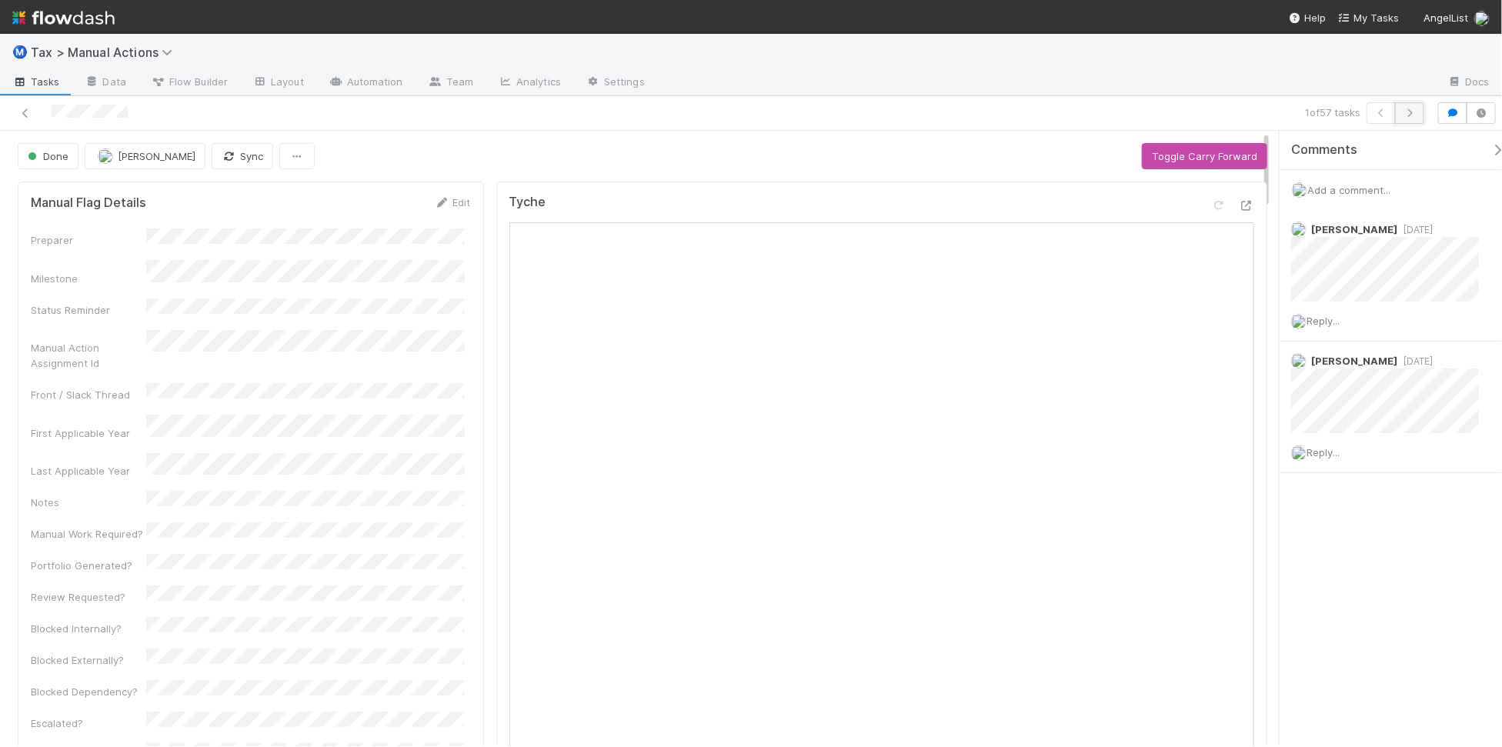
click at [1413, 117] on icon "button" at bounding box center [1409, 112] width 15 height 9
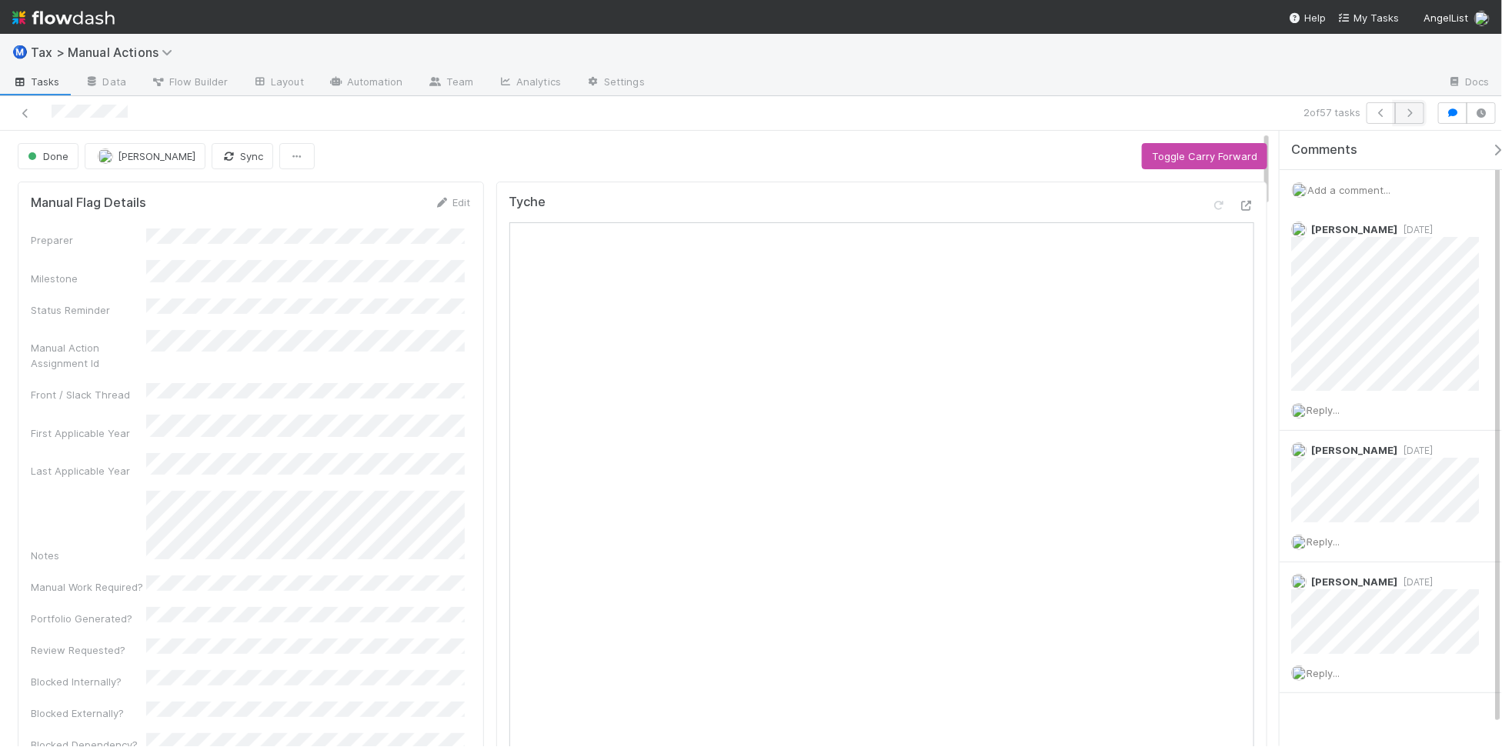
click at [1410, 119] on button "button" at bounding box center [1409, 113] width 29 height 22
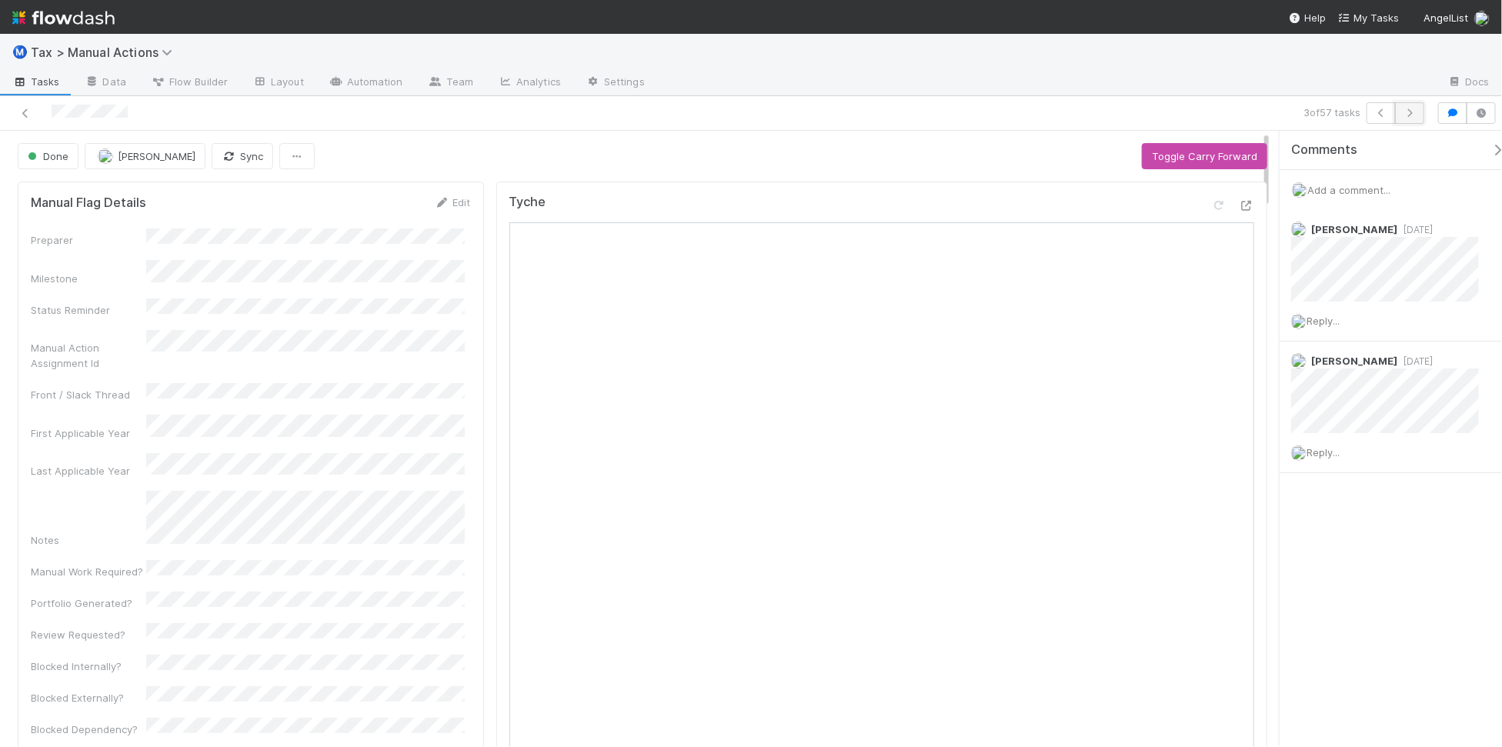
click at [1406, 115] on icon "button" at bounding box center [1409, 112] width 15 height 9
click at [1402, 117] on icon "button" at bounding box center [1409, 112] width 15 height 9
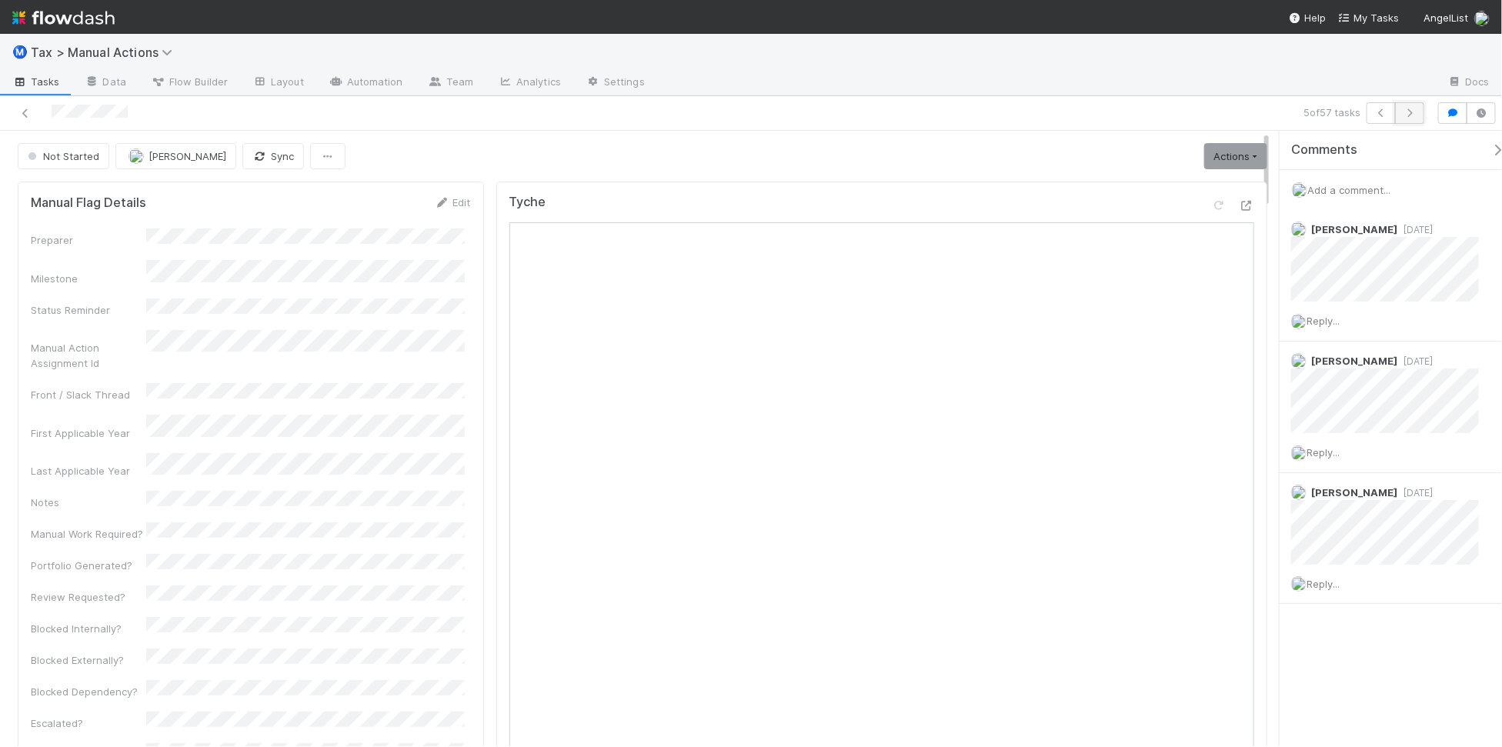
click at [1413, 119] on button "button" at bounding box center [1409, 113] width 29 height 22
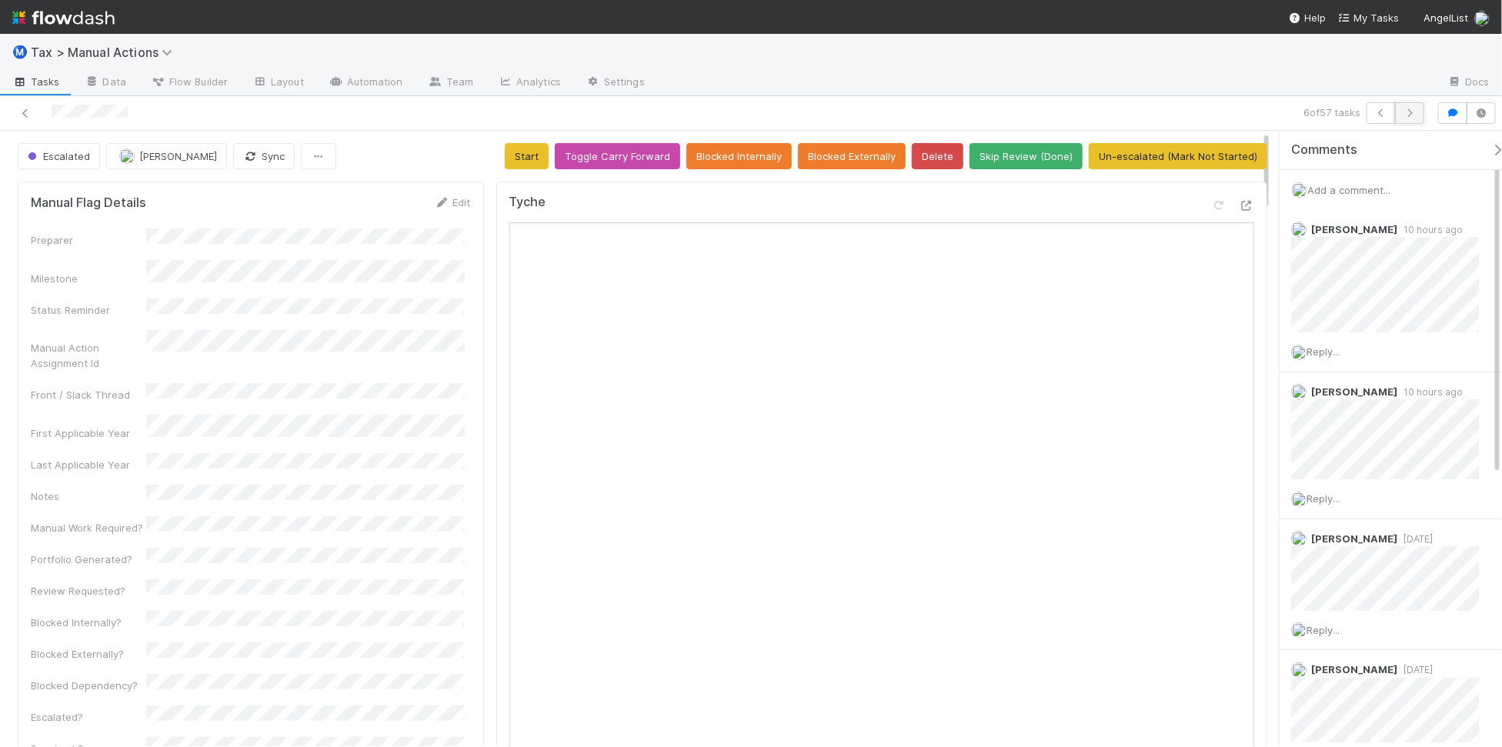
click at [1404, 112] on icon "button" at bounding box center [1409, 112] width 15 height 9
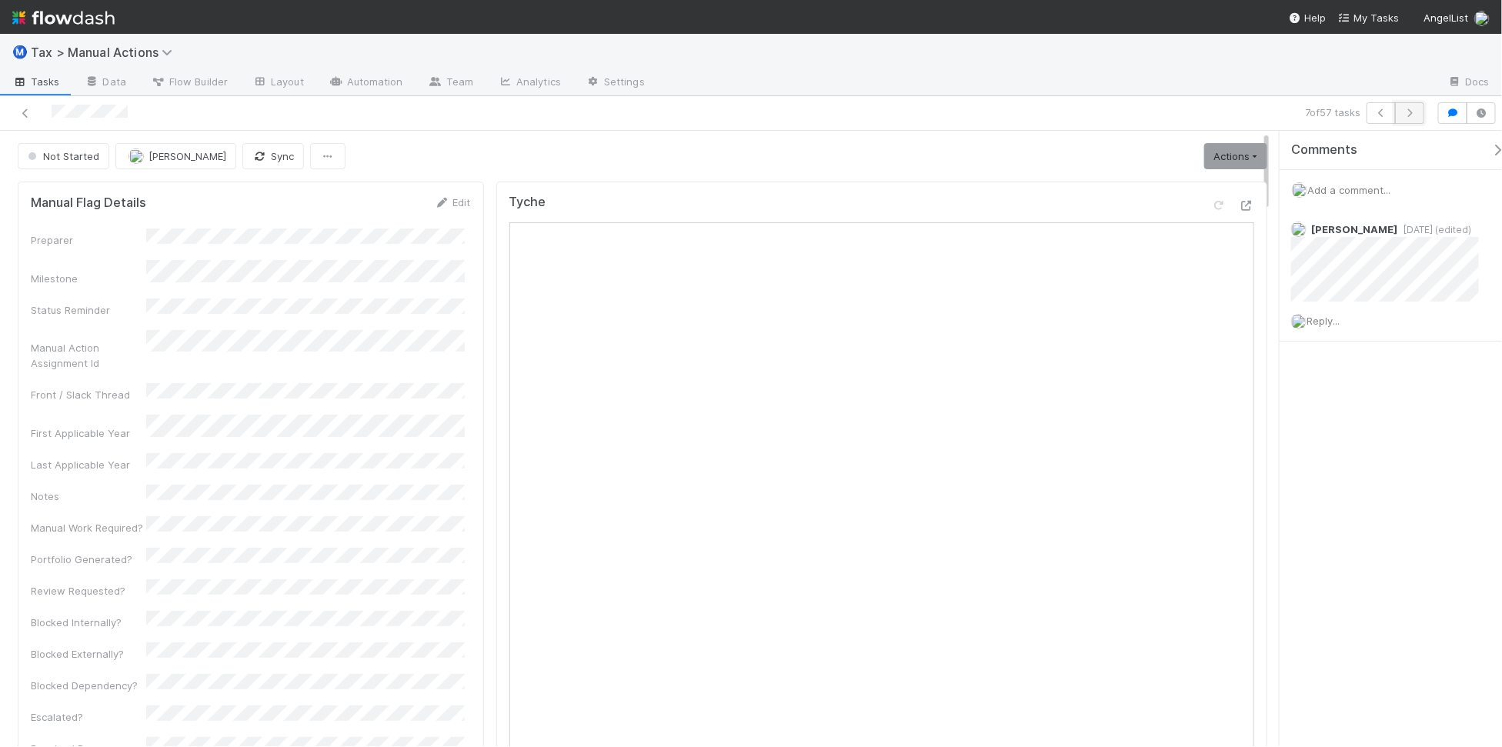
click at [1409, 109] on icon "button" at bounding box center [1409, 112] width 15 height 9
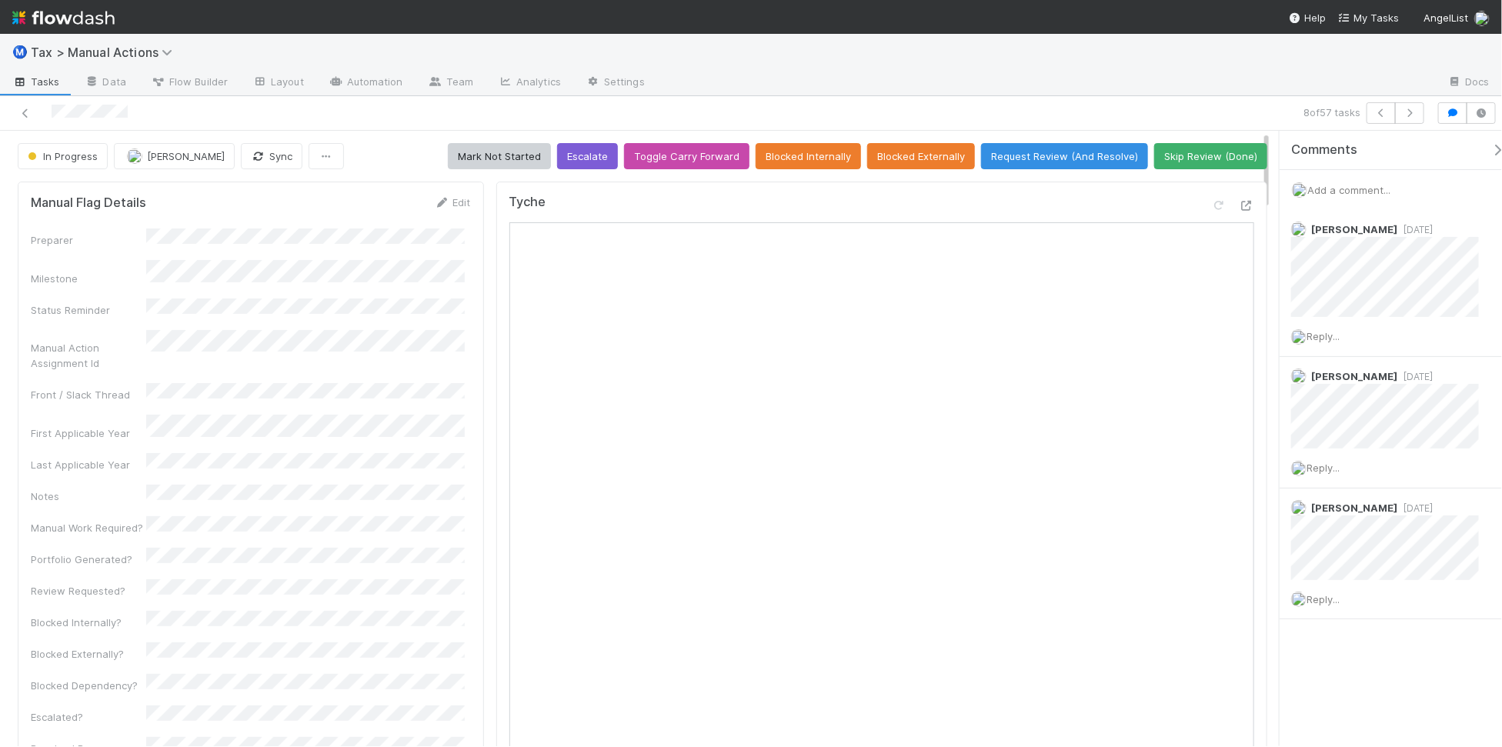
click at [1390, 185] on span "Add a comment..." at bounding box center [1348, 190] width 83 height 12
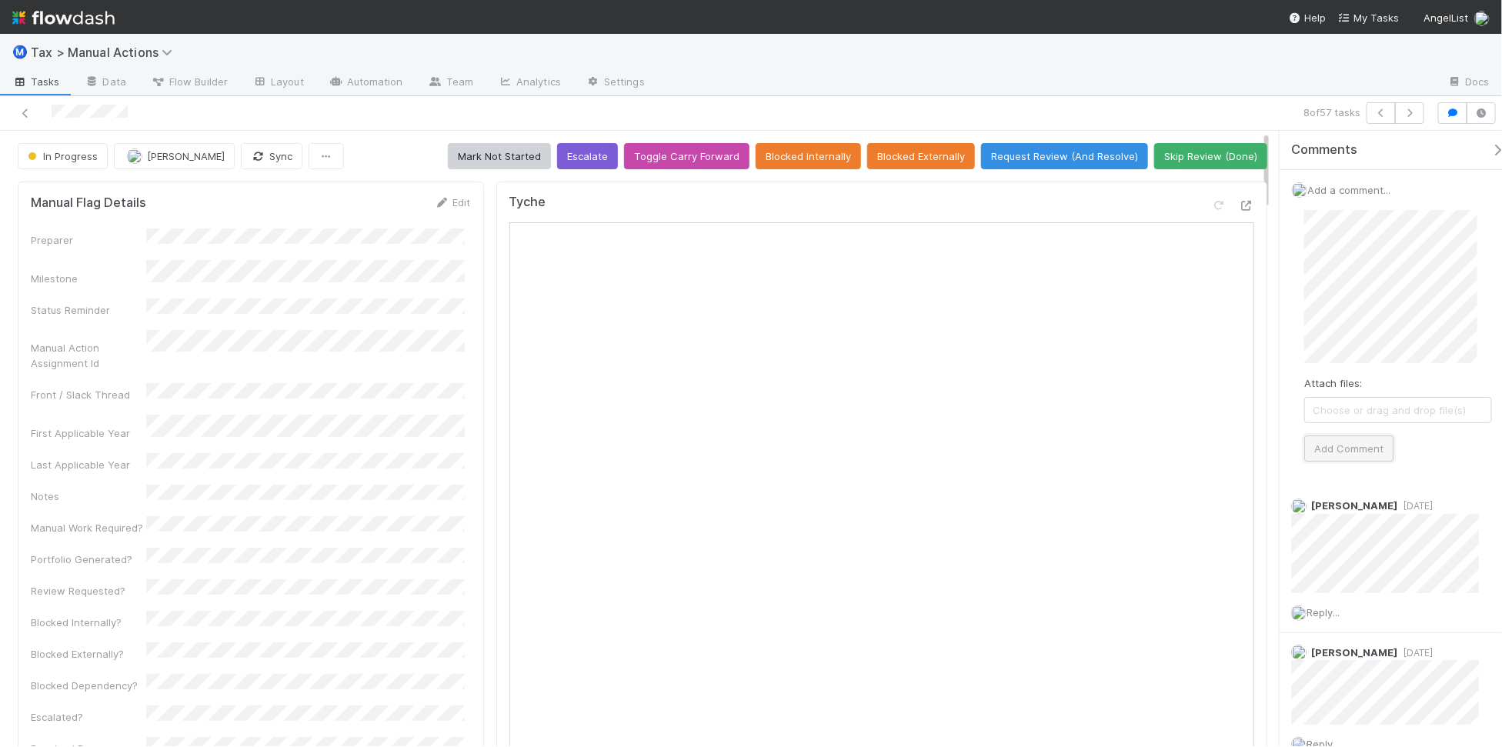
click at [1345, 444] on button "Add Comment" at bounding box center [1348, 448] width 89 height 26
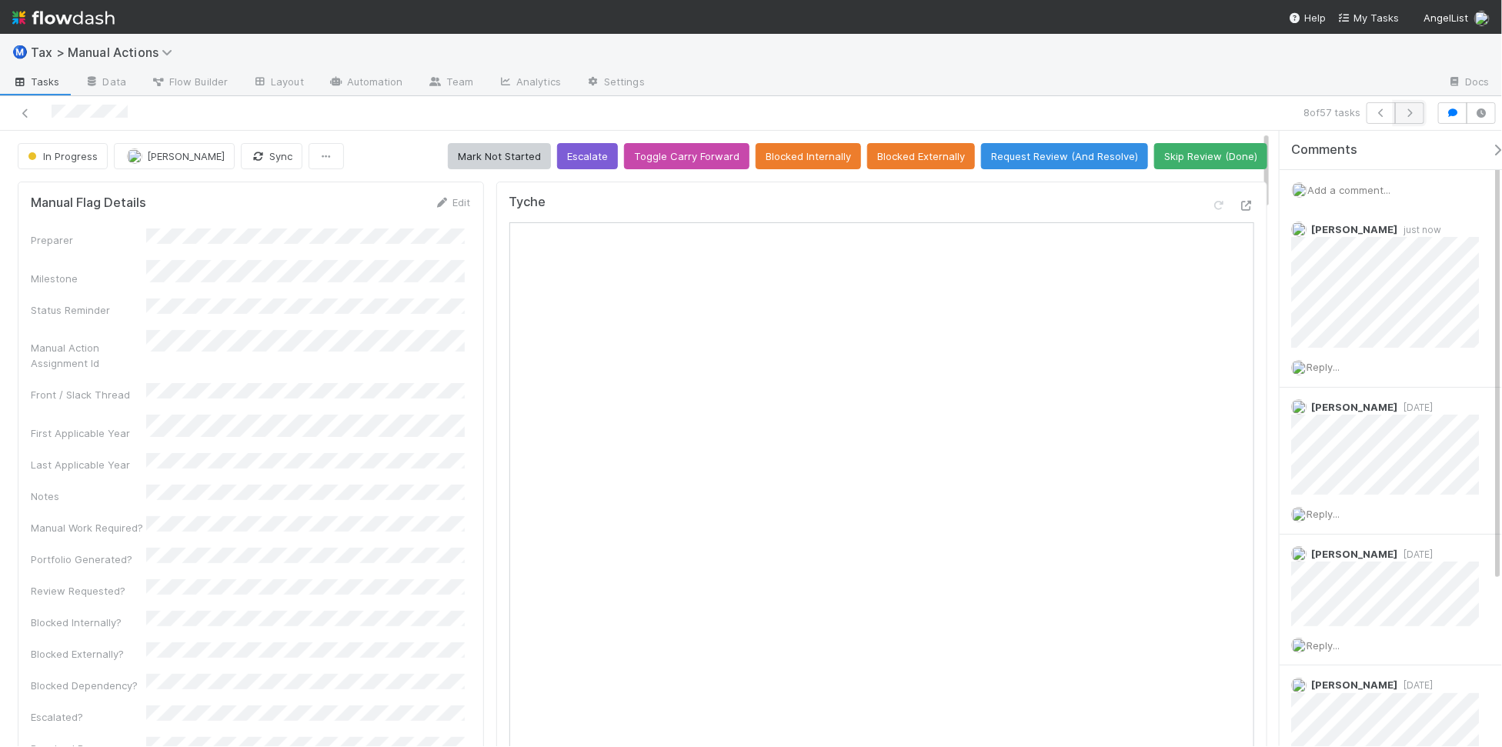
click at [1405, 118] on button "button" at bounding box center [1409, 113] width 29 height 22
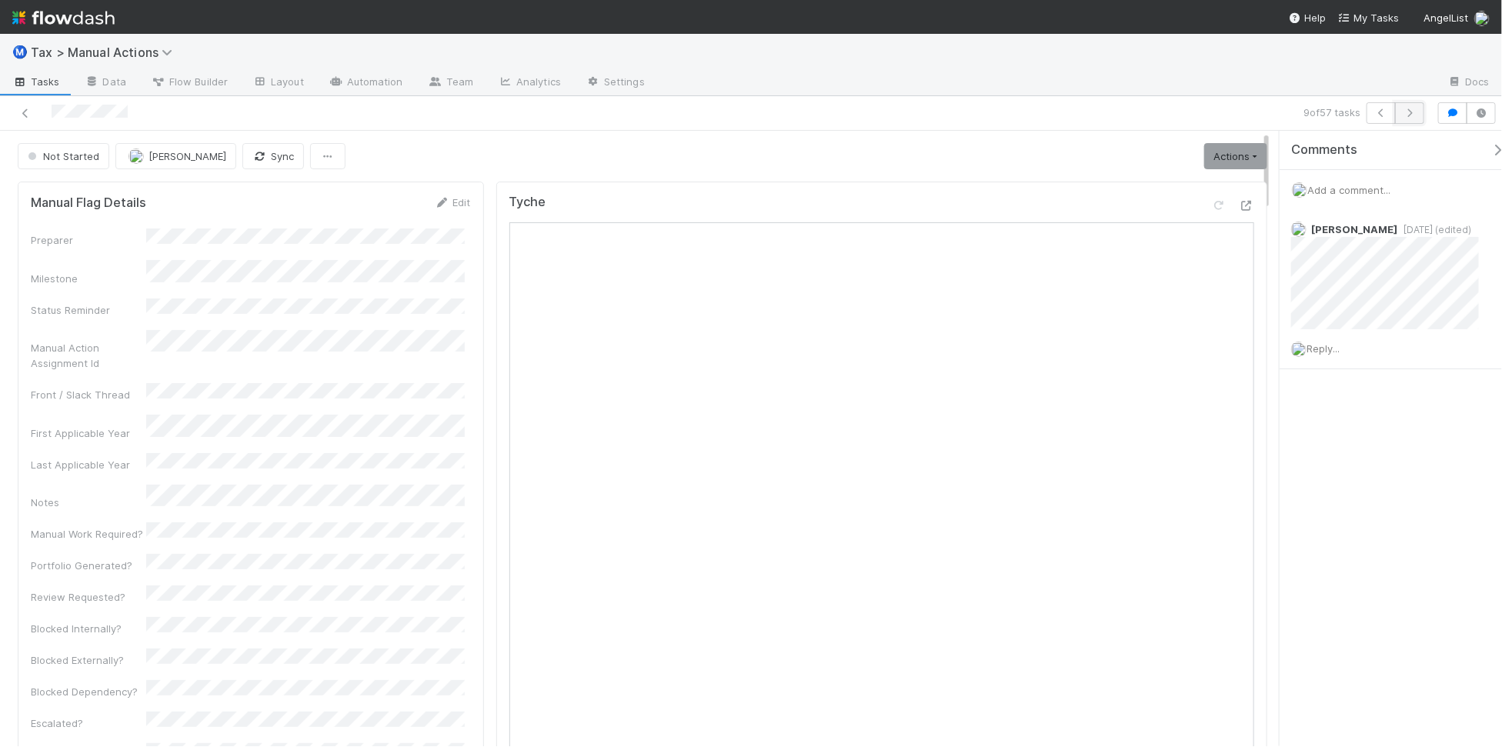
click at [1406, 118] on button "button" at bounding box center [1409, 113] width 29 height 22
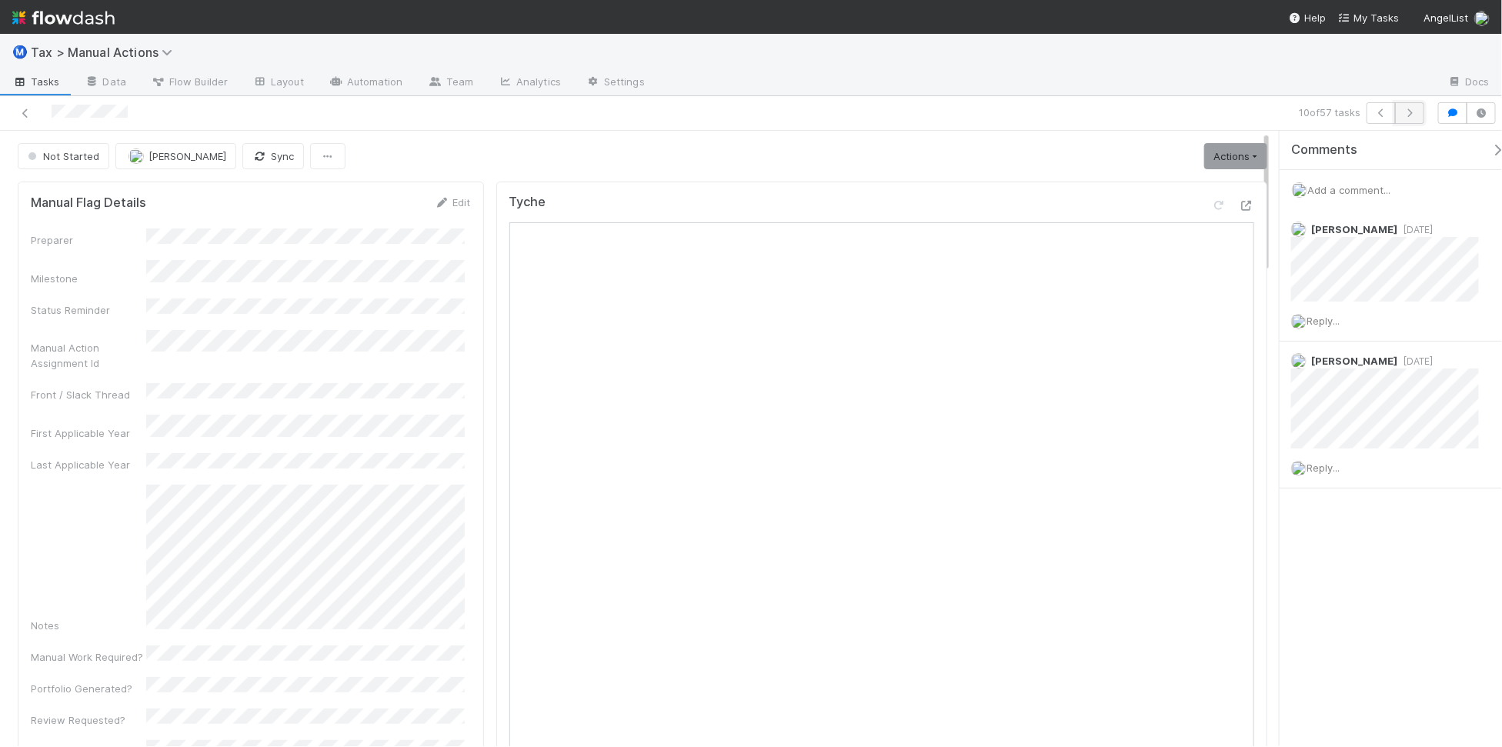
click at [1413, 115] on icon "button" at bounding box center [1409, 112] width 15 height 9
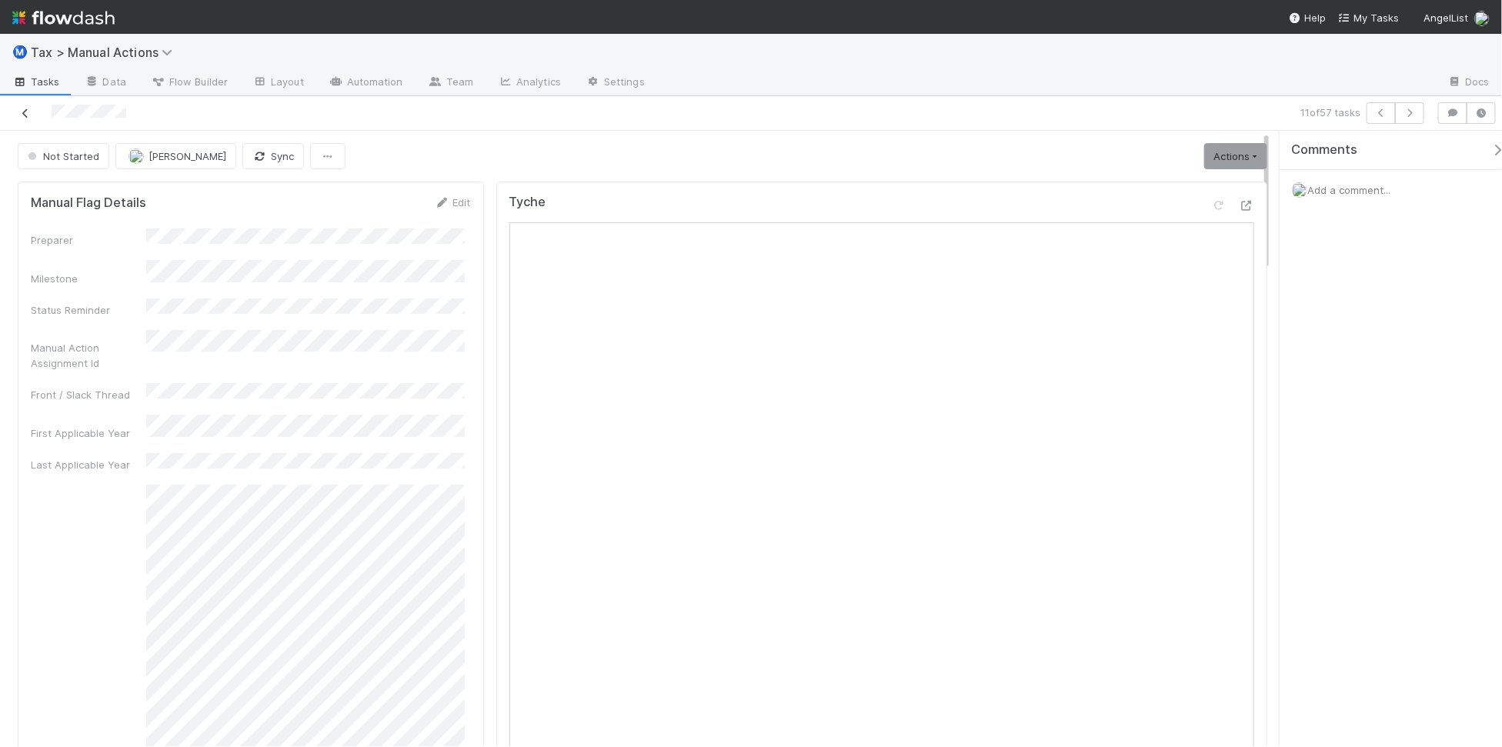
click at [27, 109] on icon at bounding box center [25, 113] width 15 height 10
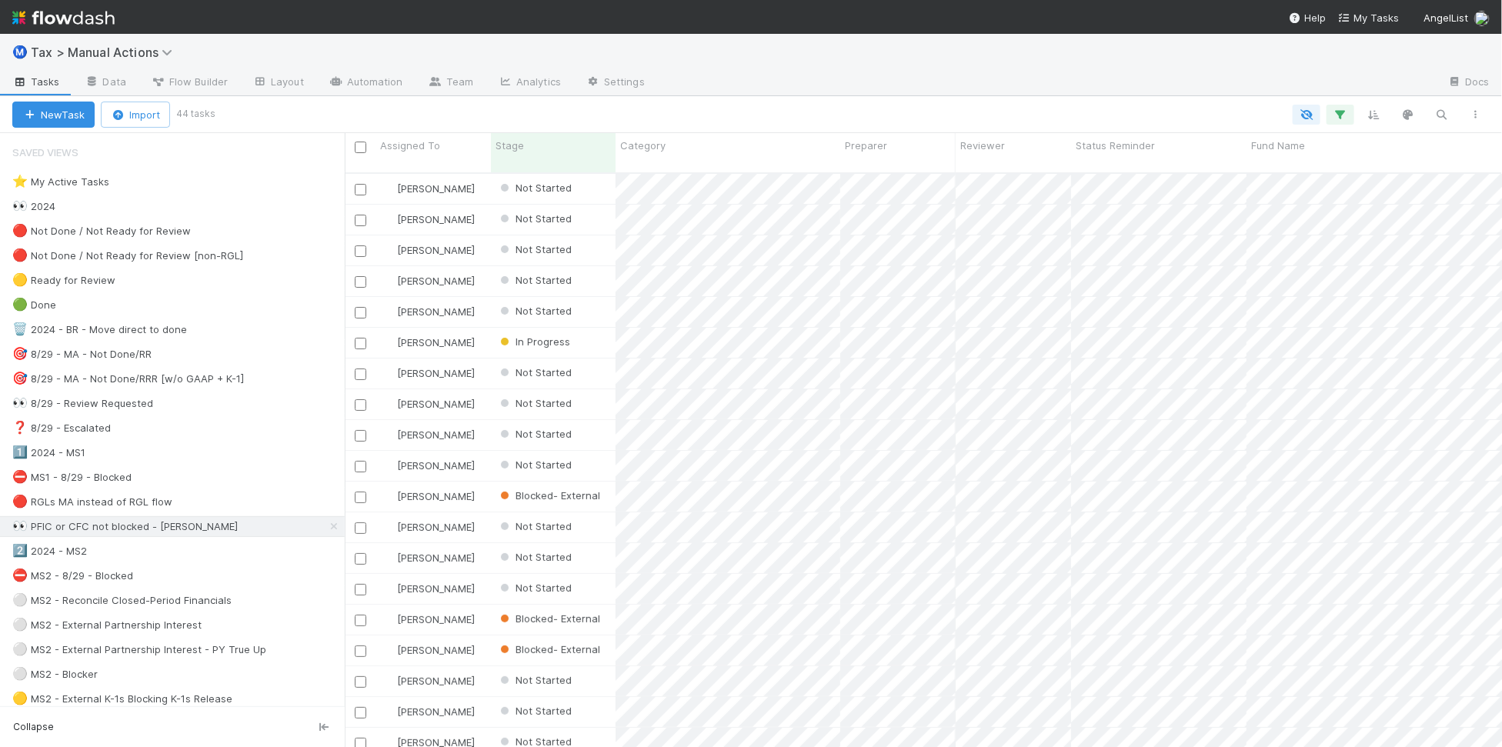
scroll to position [572, 1142]
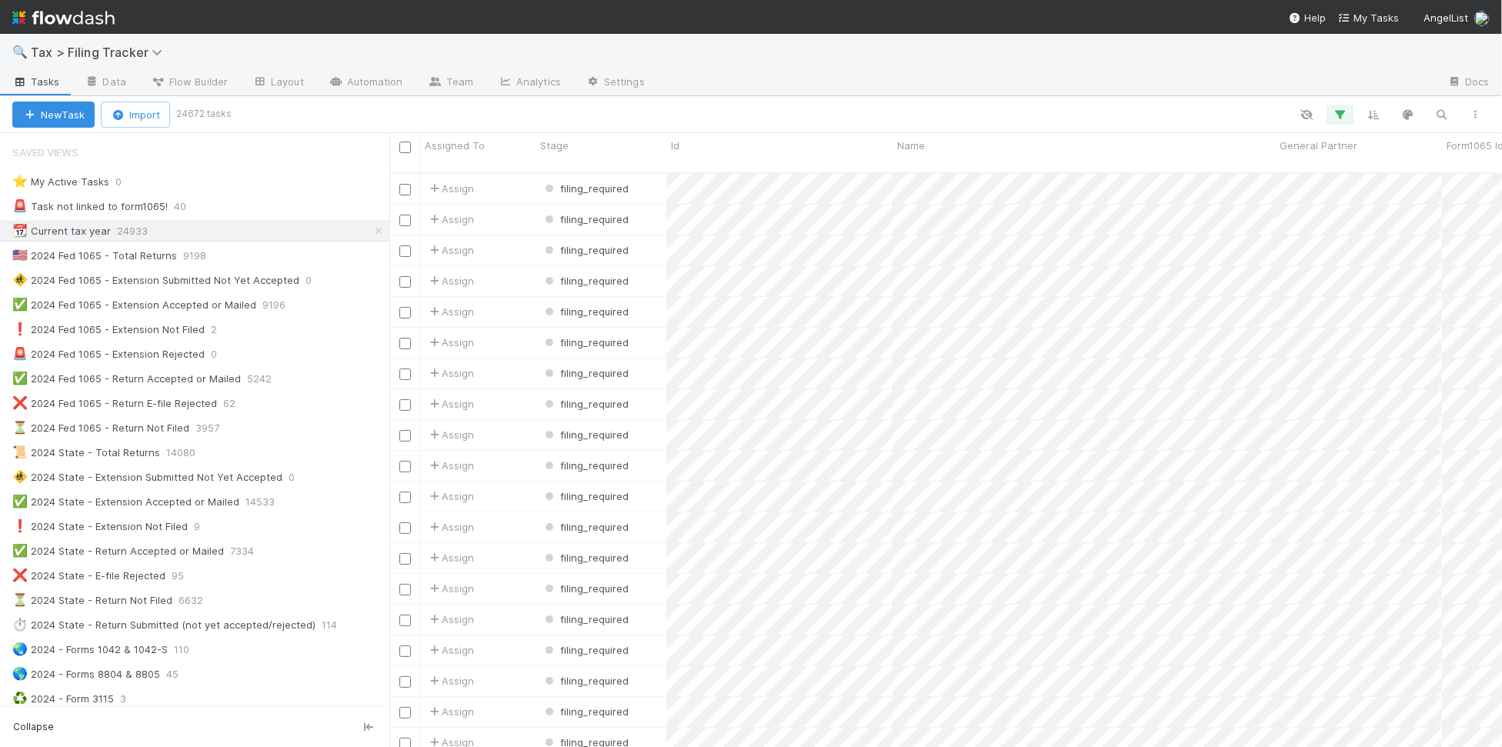
scroll to position [572, 1098]
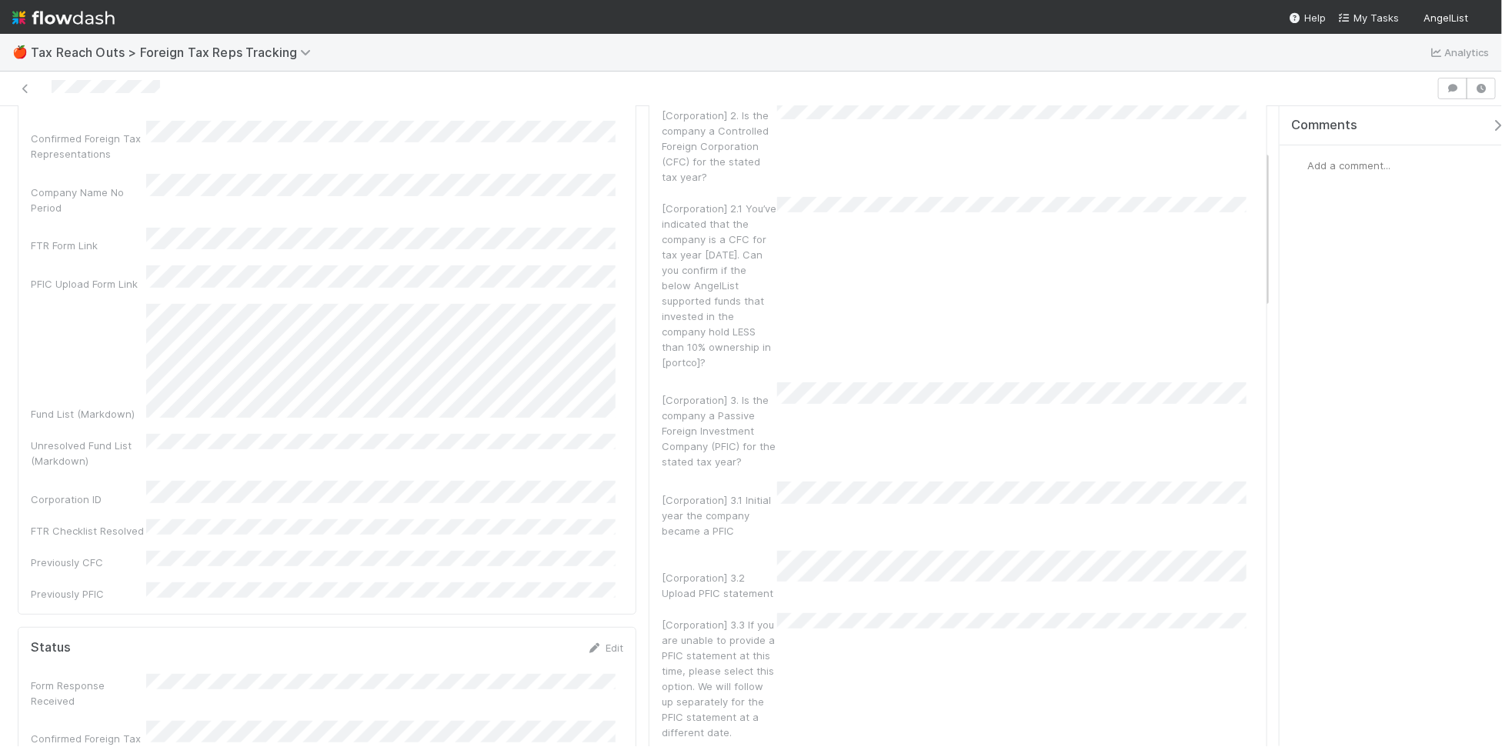
scroll to position [192, 0]
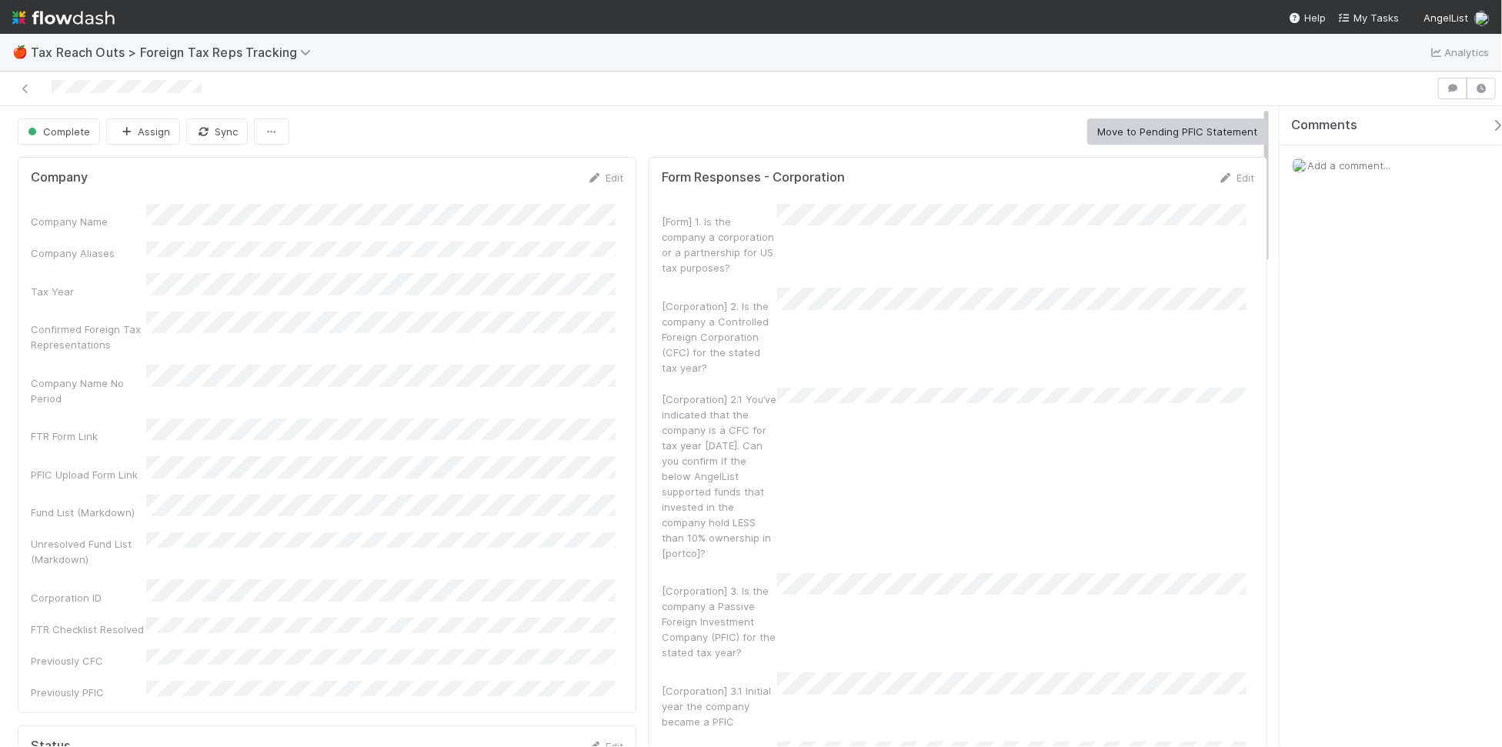
click at [685, 79] on div at bounding box center [718, 89] width 1424 height 22
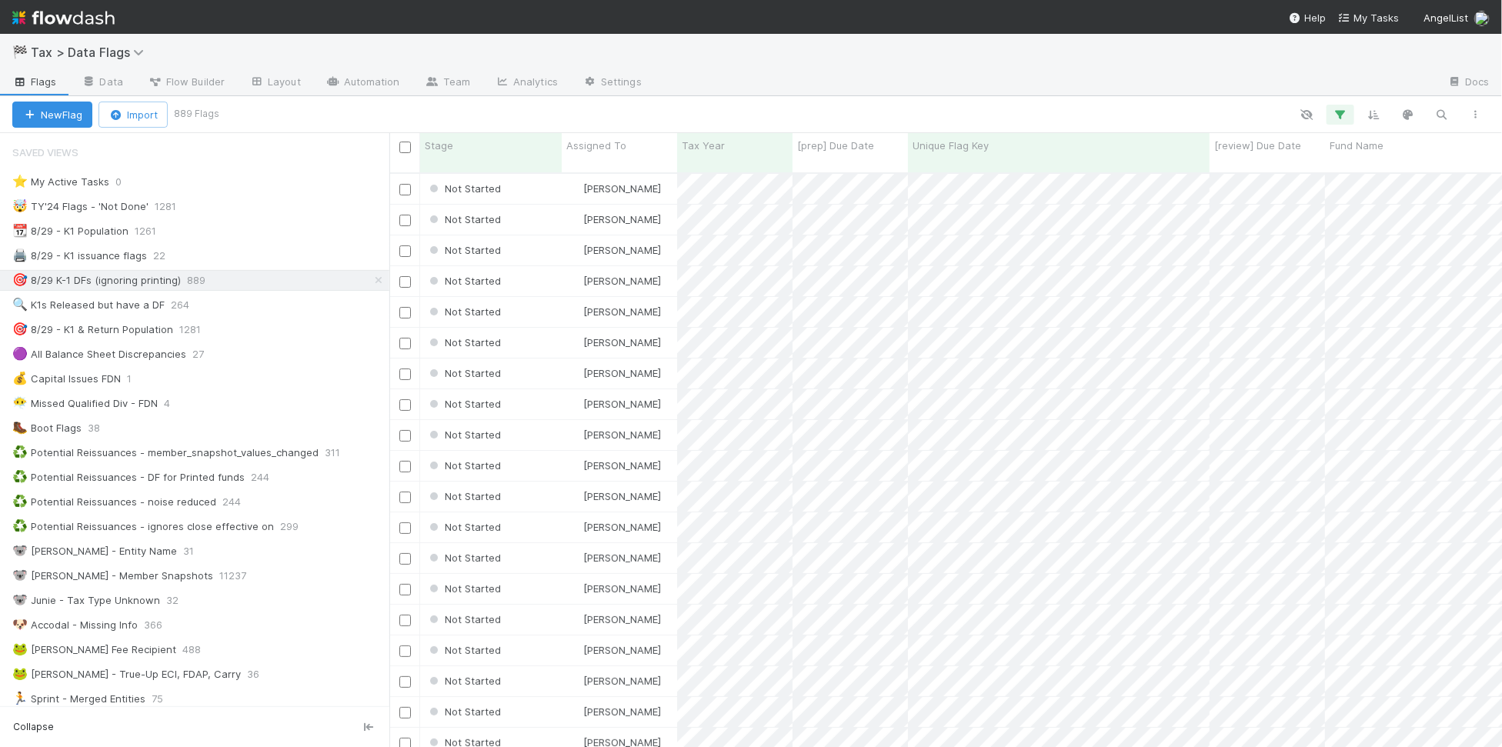
scroll to position [572, 1098]
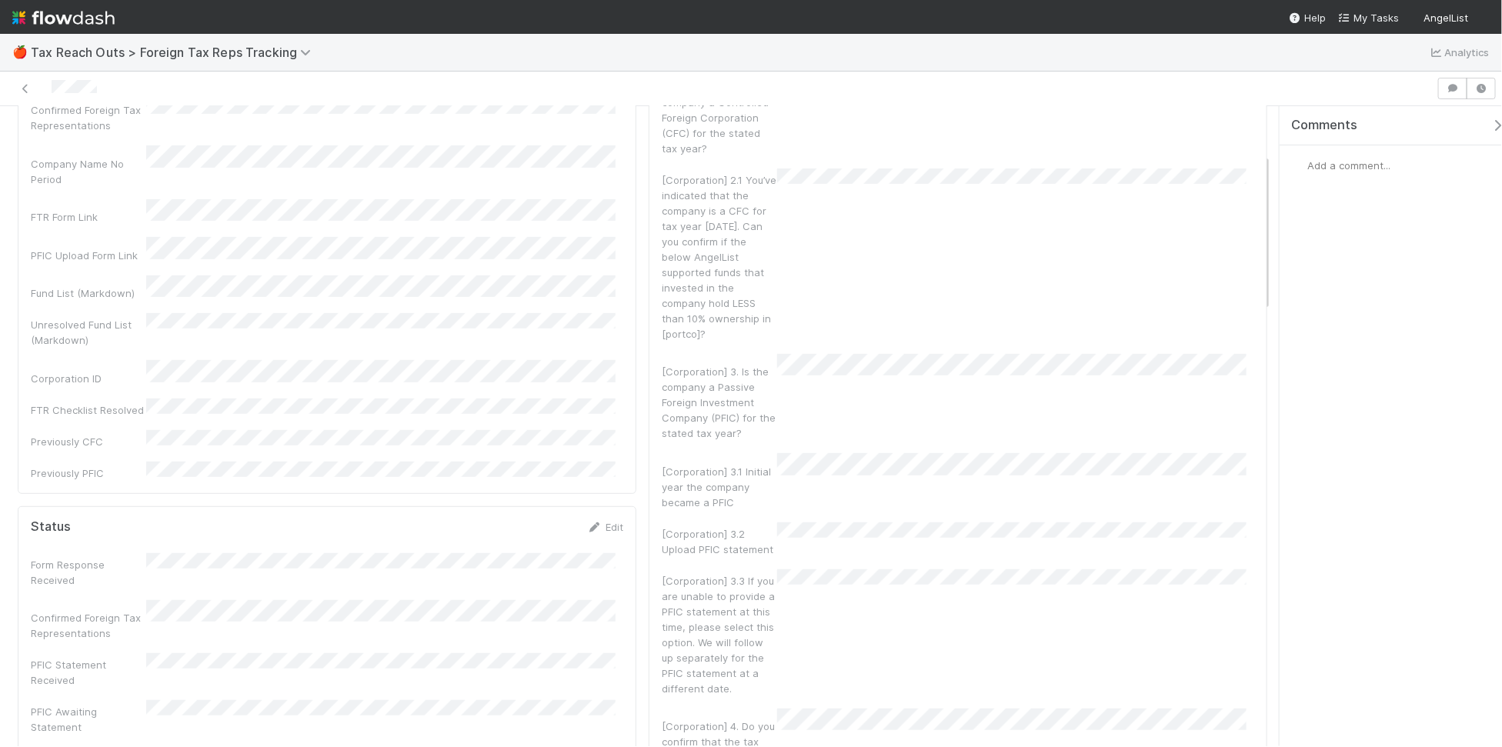
scroll to position [192, 0]
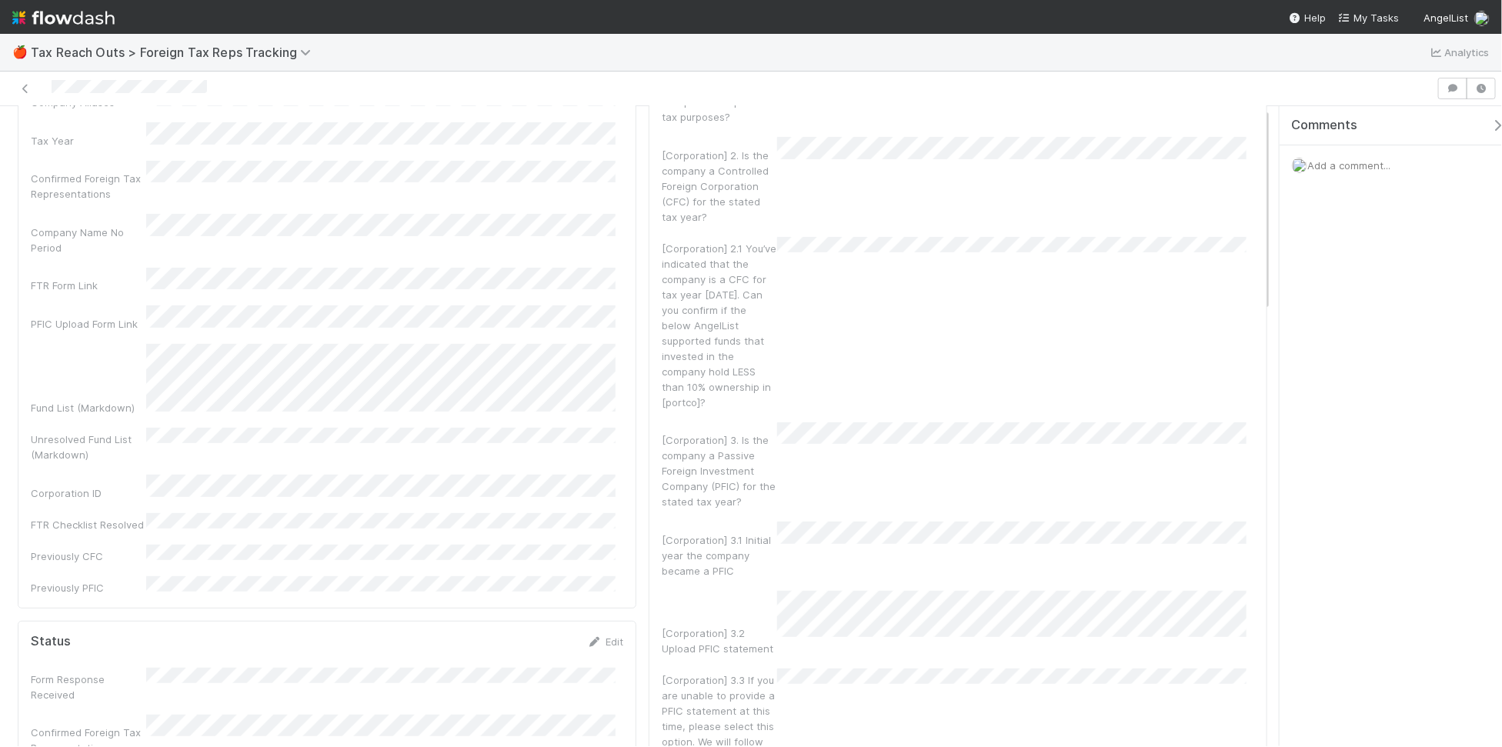
scroll to position [192, 0]
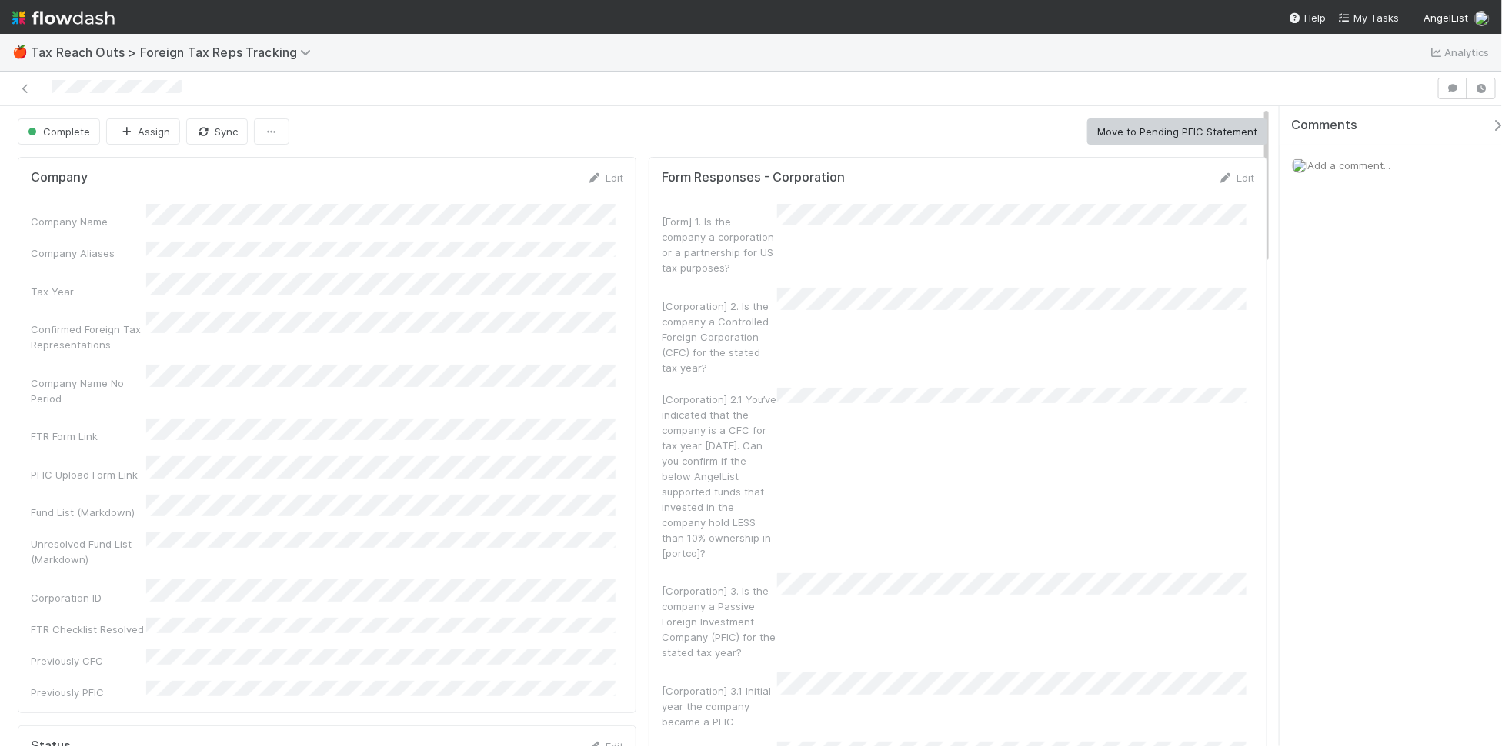
click at [285, 212] on div "Company Name" at bounding box center [327, 216] width 592 height 25
copy div
